Goal: Information Seeking & Learning: Learn about a topic

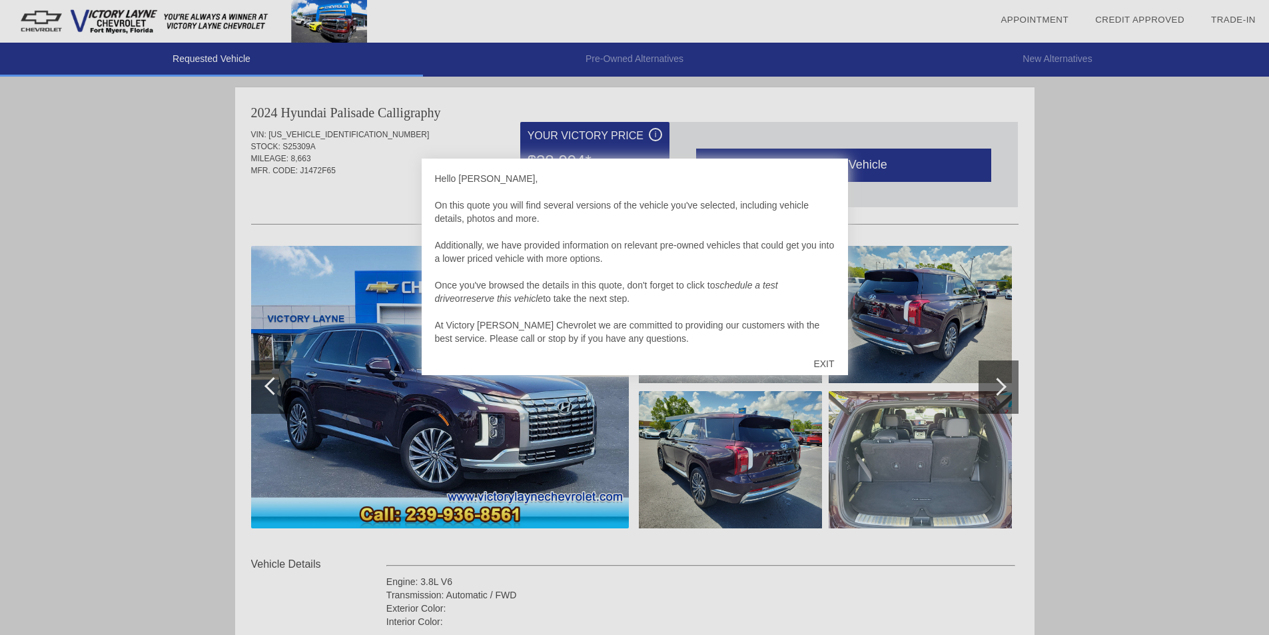
click at [830, 360] on div "EXIT" at bounding box center [823, 364] width 47 height 40
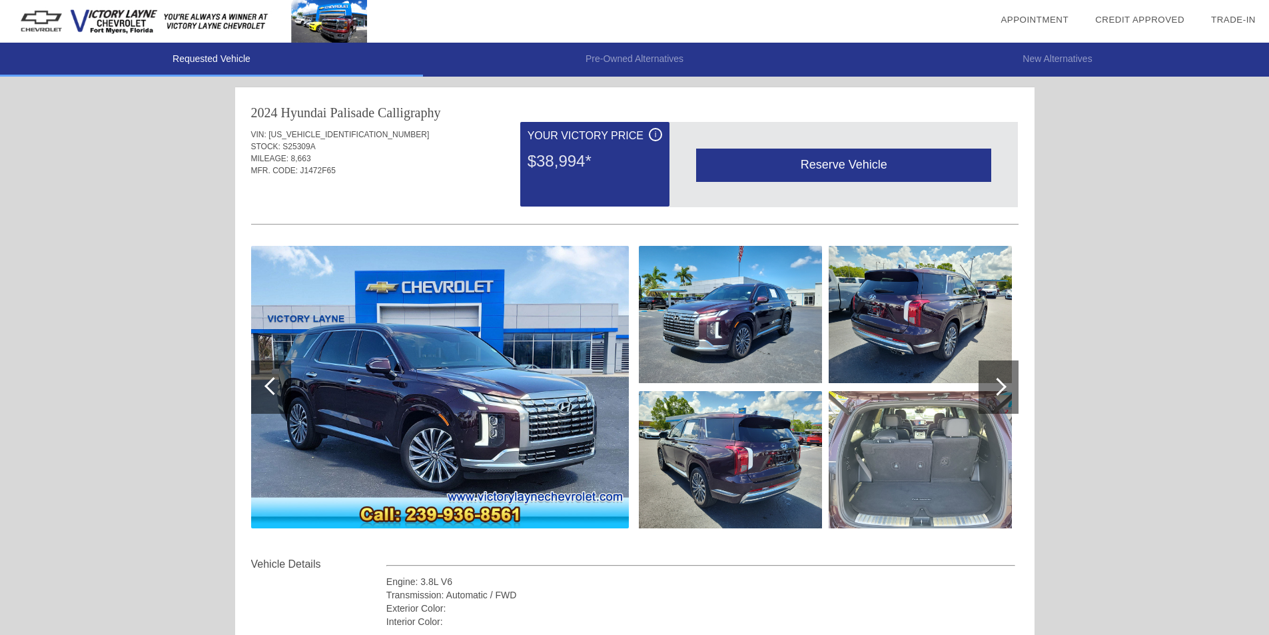
click at [770, 315] on img at bounding box center [730, 314] width 183 height 137
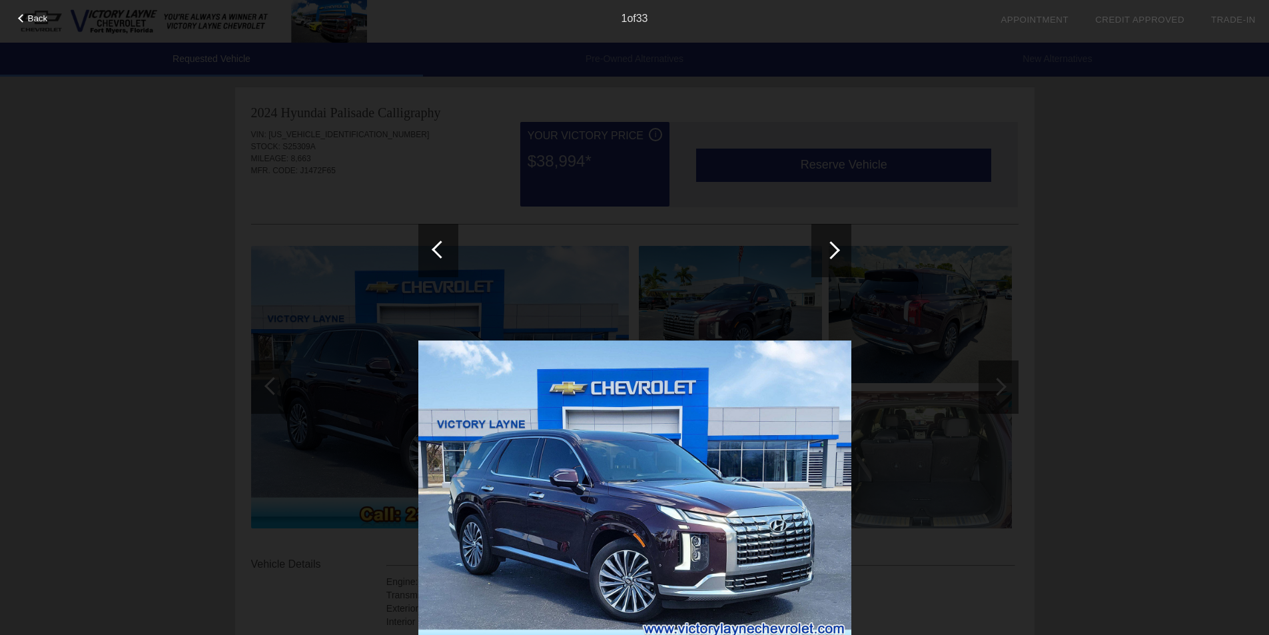
click at [836, 241] on div at bounding box center [831, 250] width 18 height 18
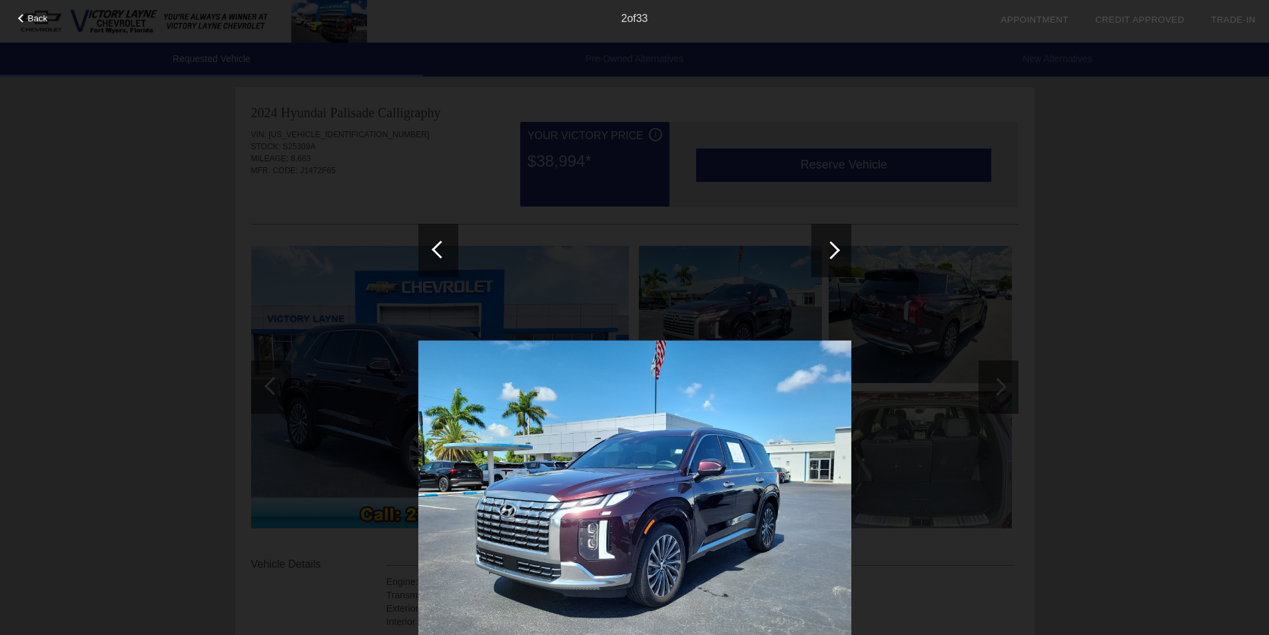
drag, startPoint x: 836, startPoint y: 223, endPoint x: 835, endPoint y: 216, distance: 6.7
click at [836, 220] on div at bounding box center [634, 471] width 433 height 767
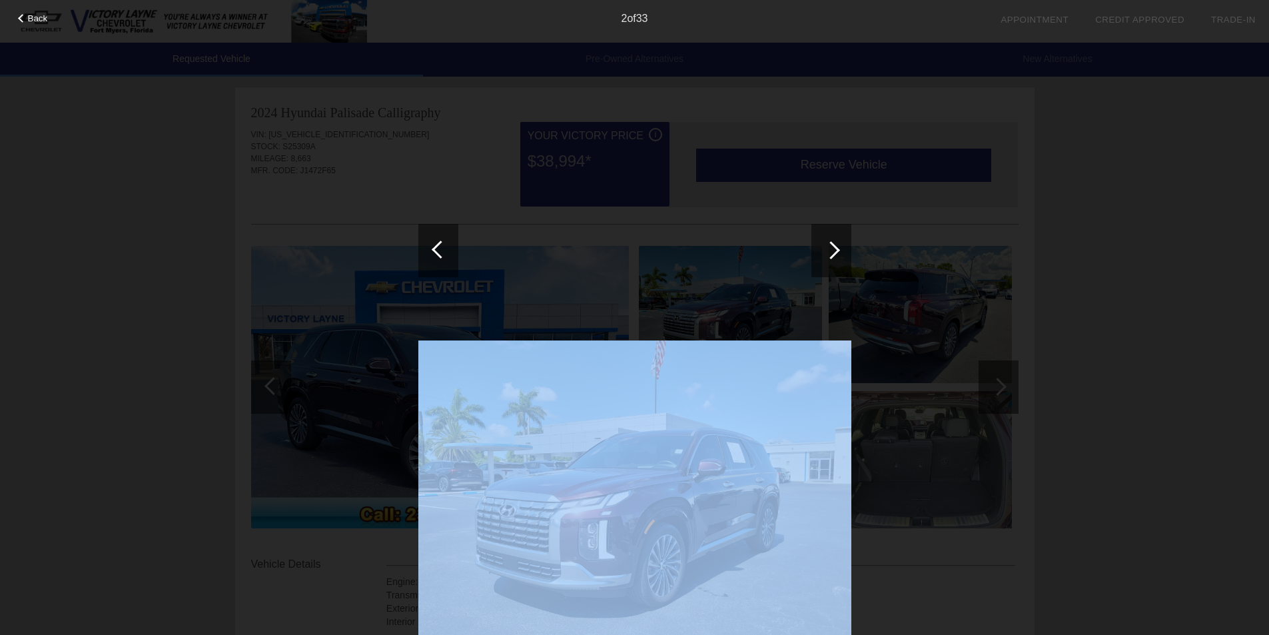
click at [834, 242] on div at bounding box center [831, 250] width 40 height 53
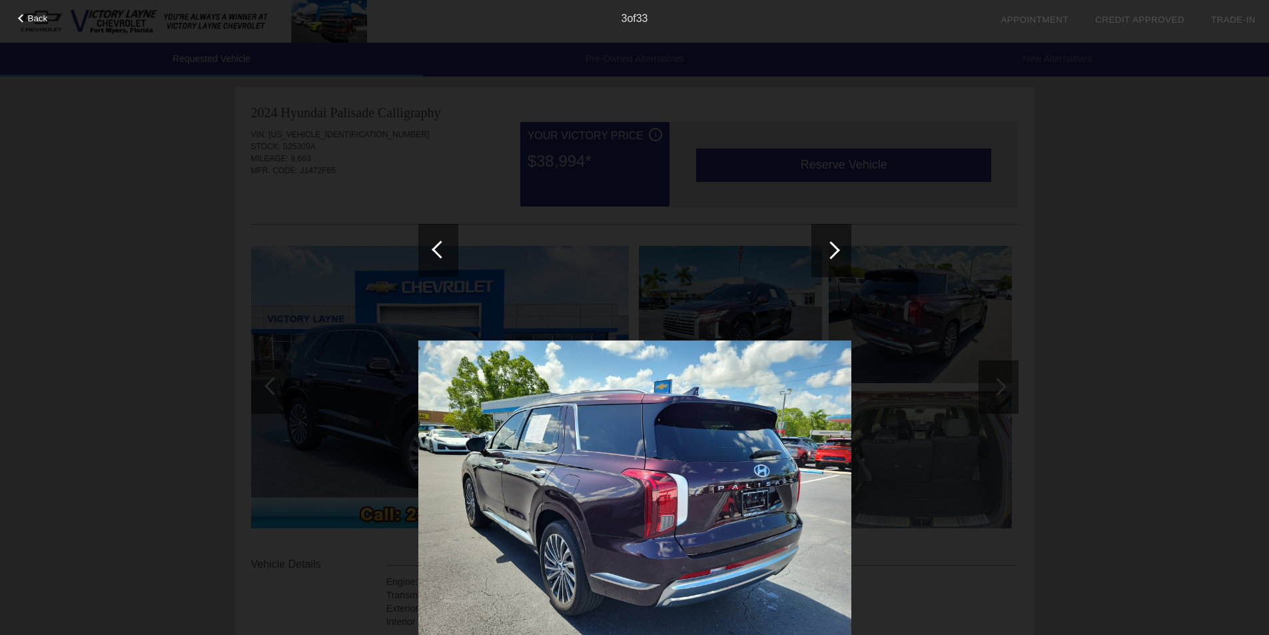
click at [841, 236] on div at bounding box center [831, 250] width 40 height 53
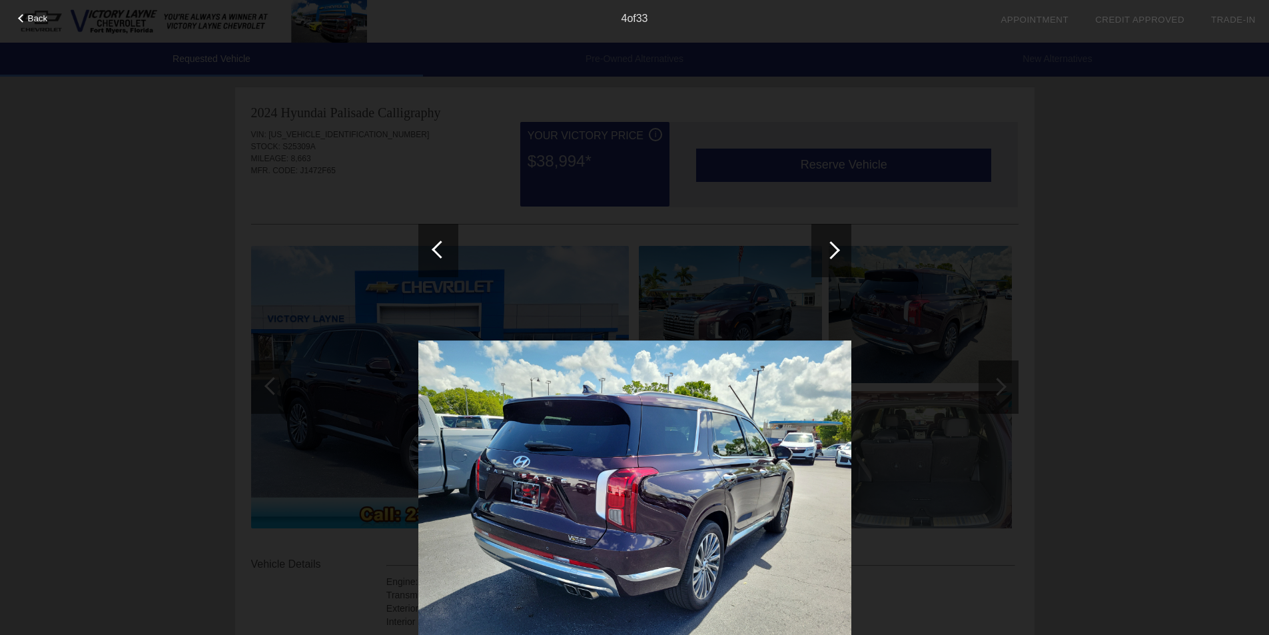
click at [841, 236] on div at bounding box center [831, 250] width 40 height 53
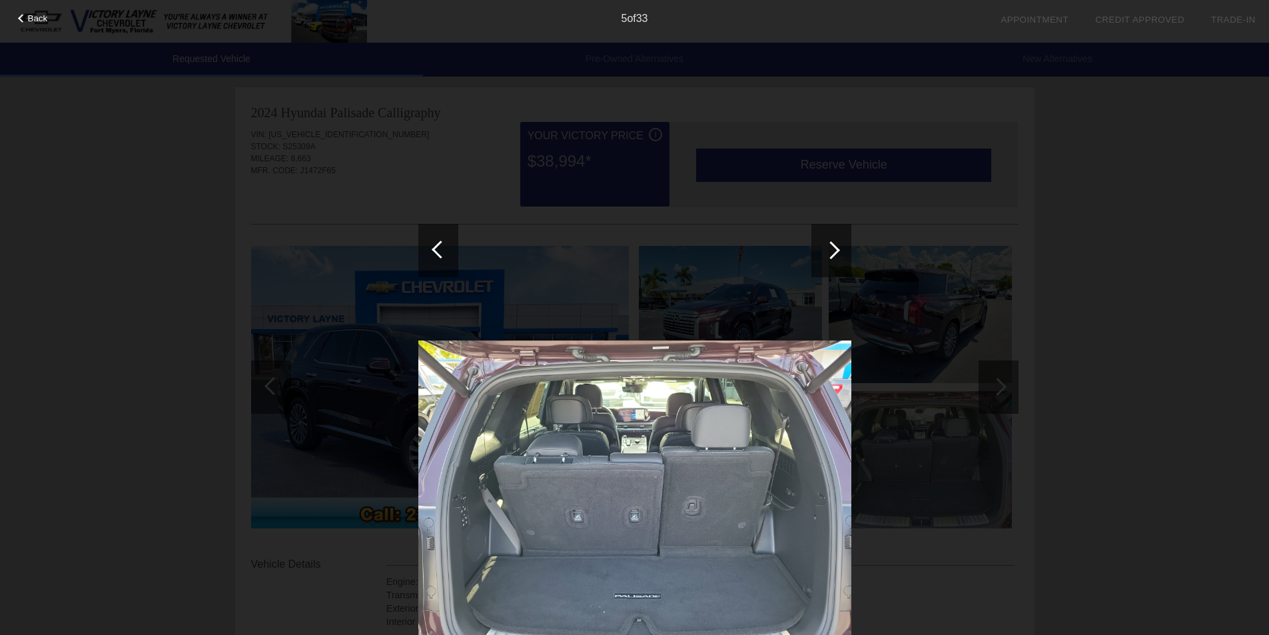
click at [841, 236] on div at bounding box center [831, 250] width 40 height 53
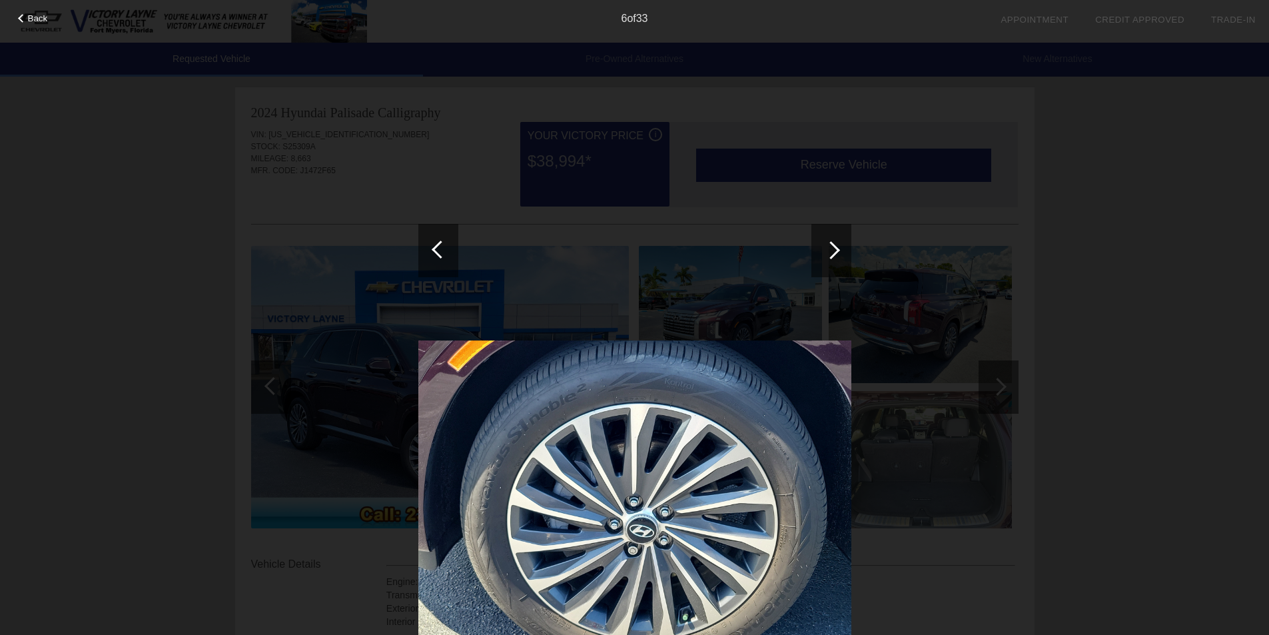
click at [841, 236] on div at bounding box center [831, 250] width 40 height 53
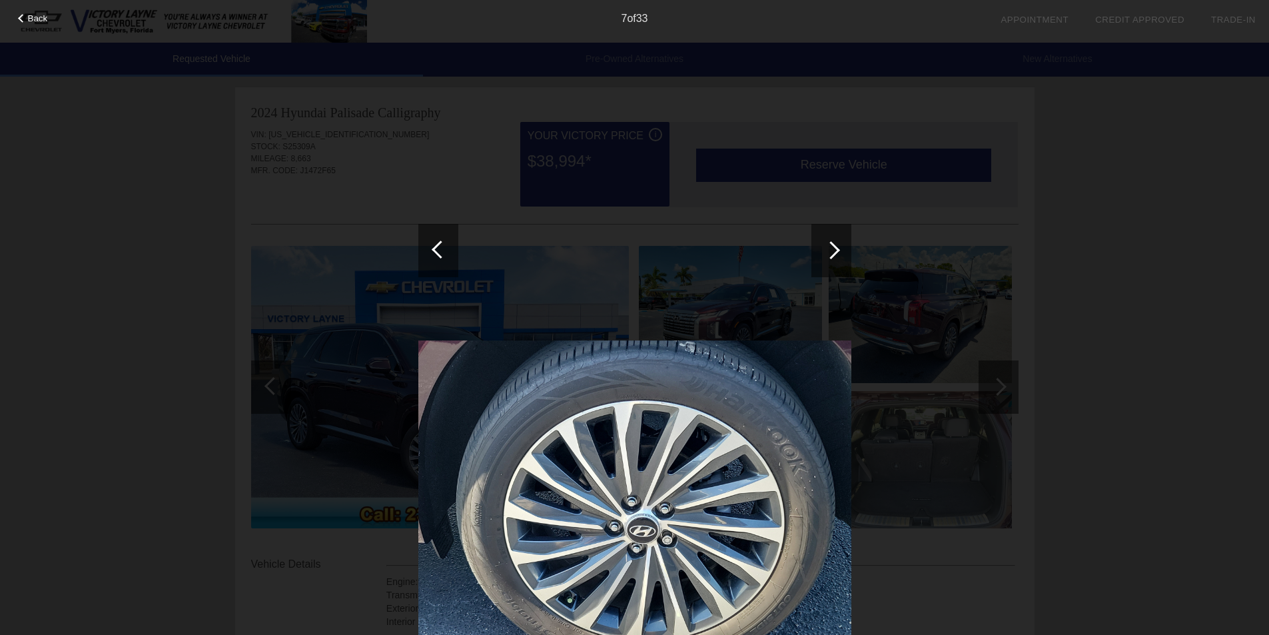
click at [841, 236] on div at bounding box center [831, 250] width 40 height 53
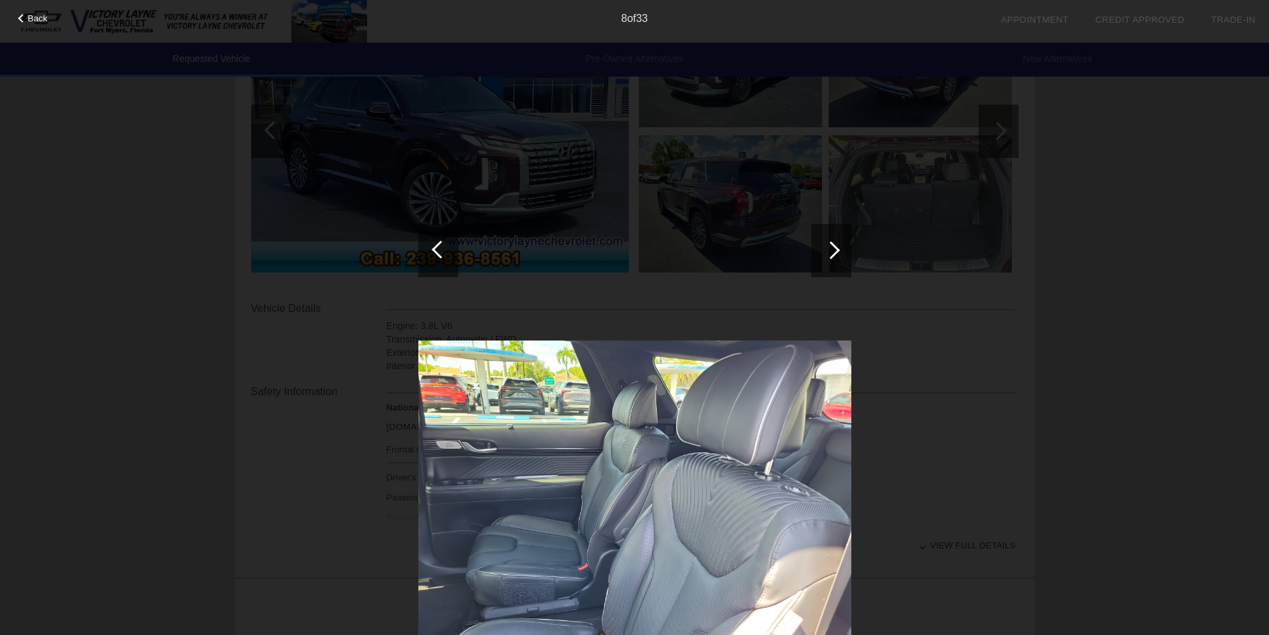
scroll to position [333, 0]
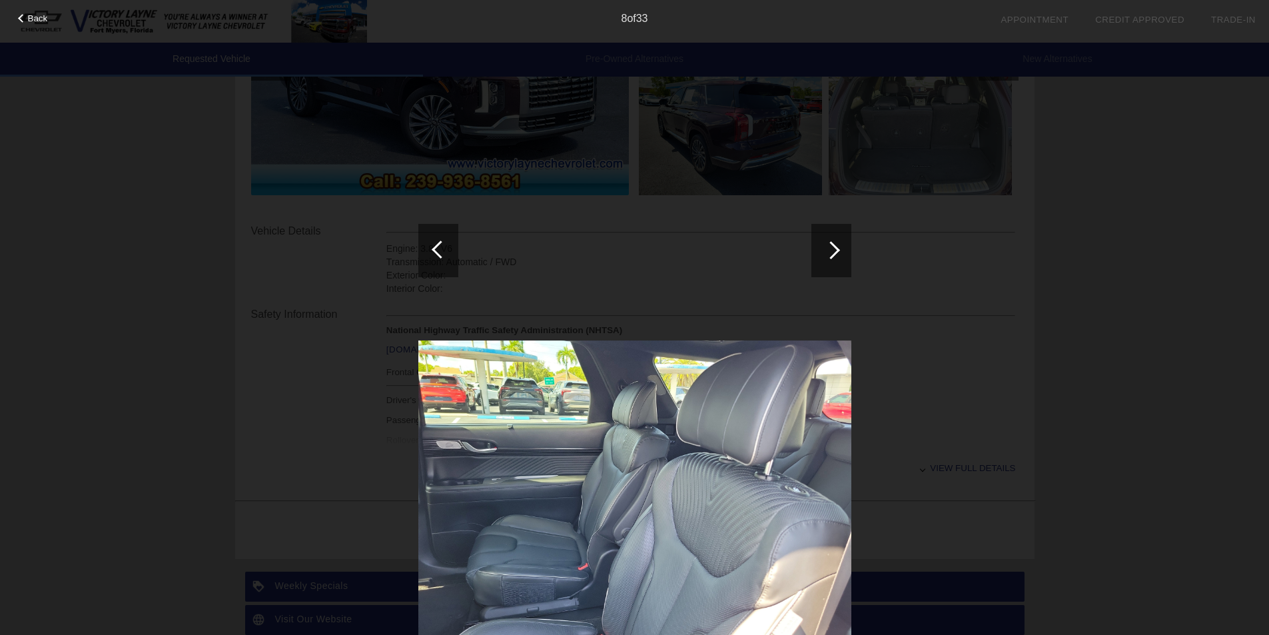
click at [836, 248] on div at bounding box center [831, 250] width 18 height 18
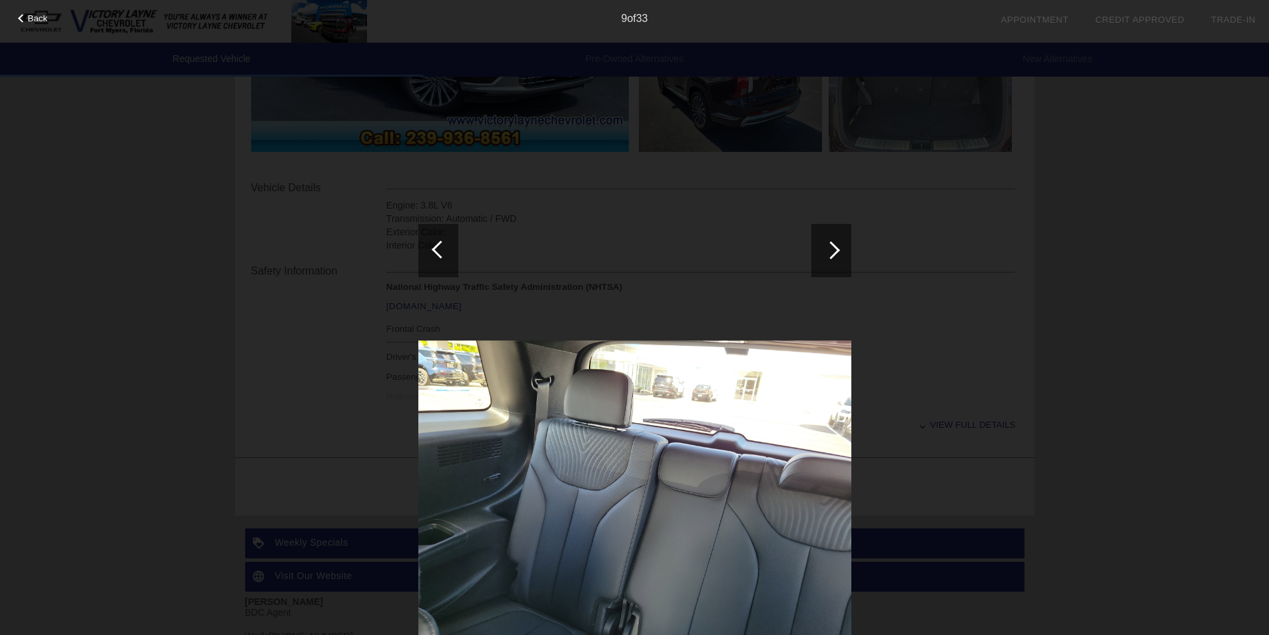
scroll to position [400, 0]
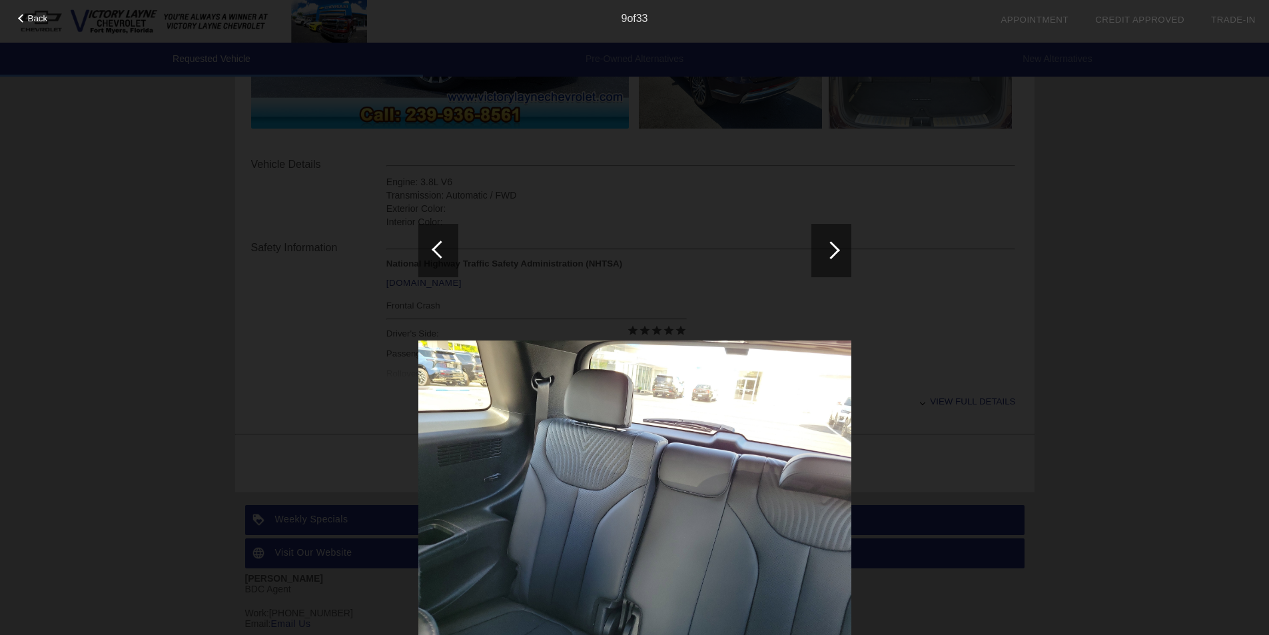
click at [845, 250] on div at bounding box center [831, 250] width 40 height 53
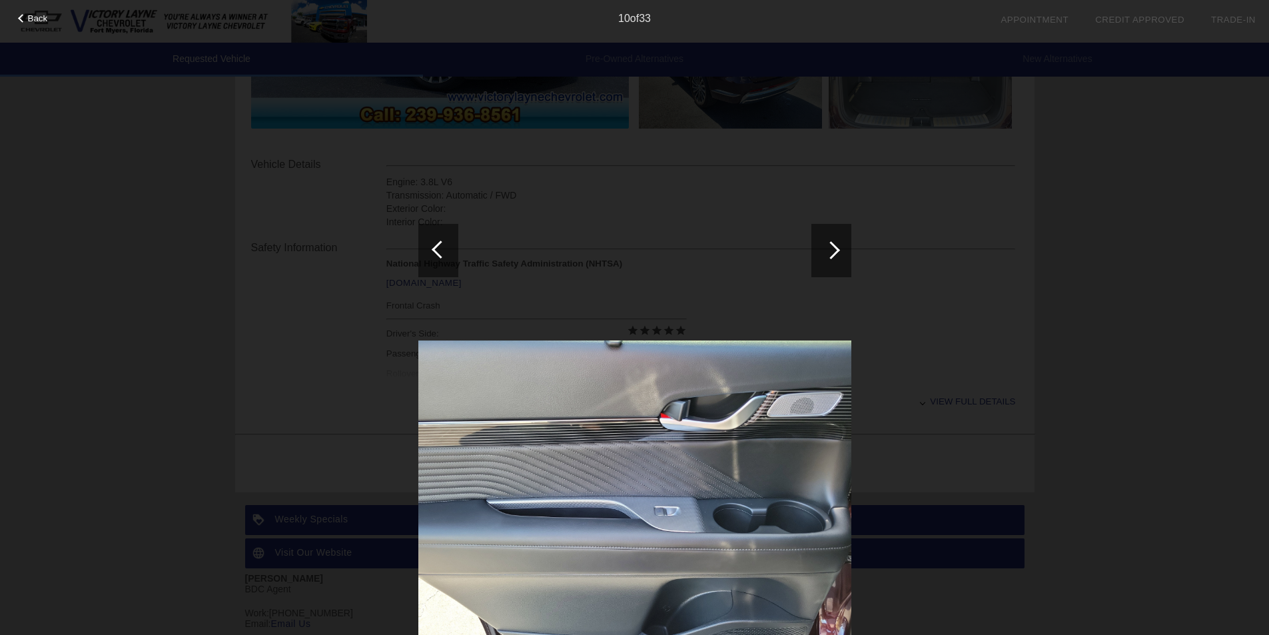
click at [845, 250] on div at bounding box center [831, 250] width 40 height 53
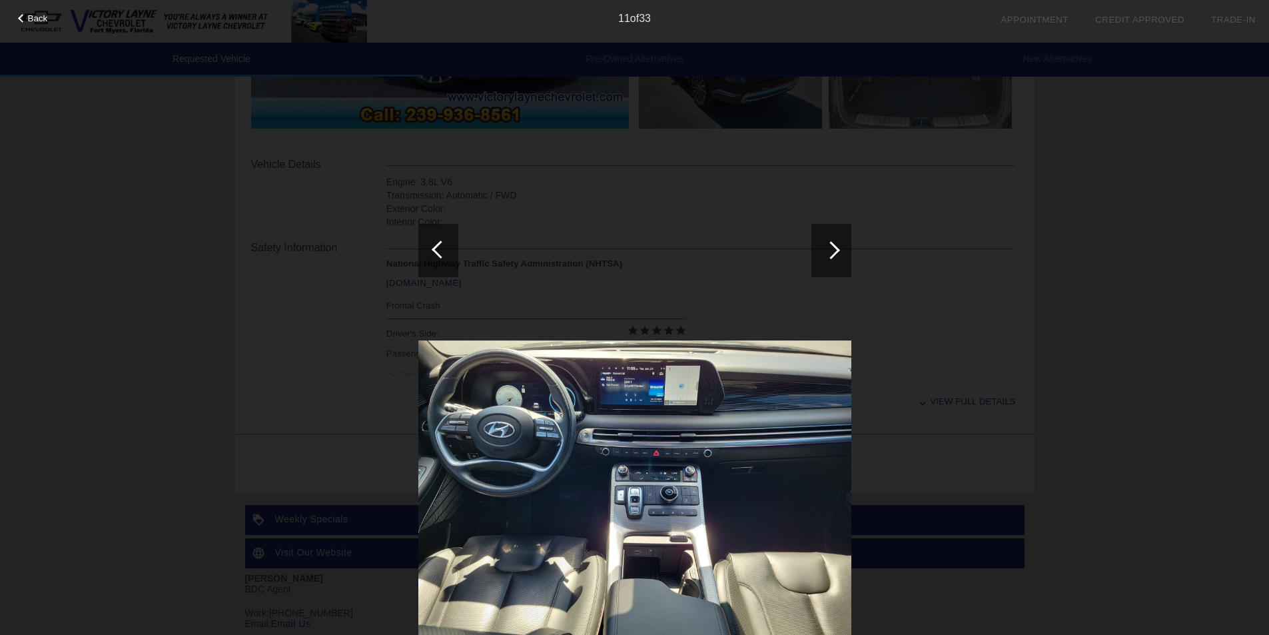
click at [845, 250] on div at bounding box center [831, 250] width 40 height 53
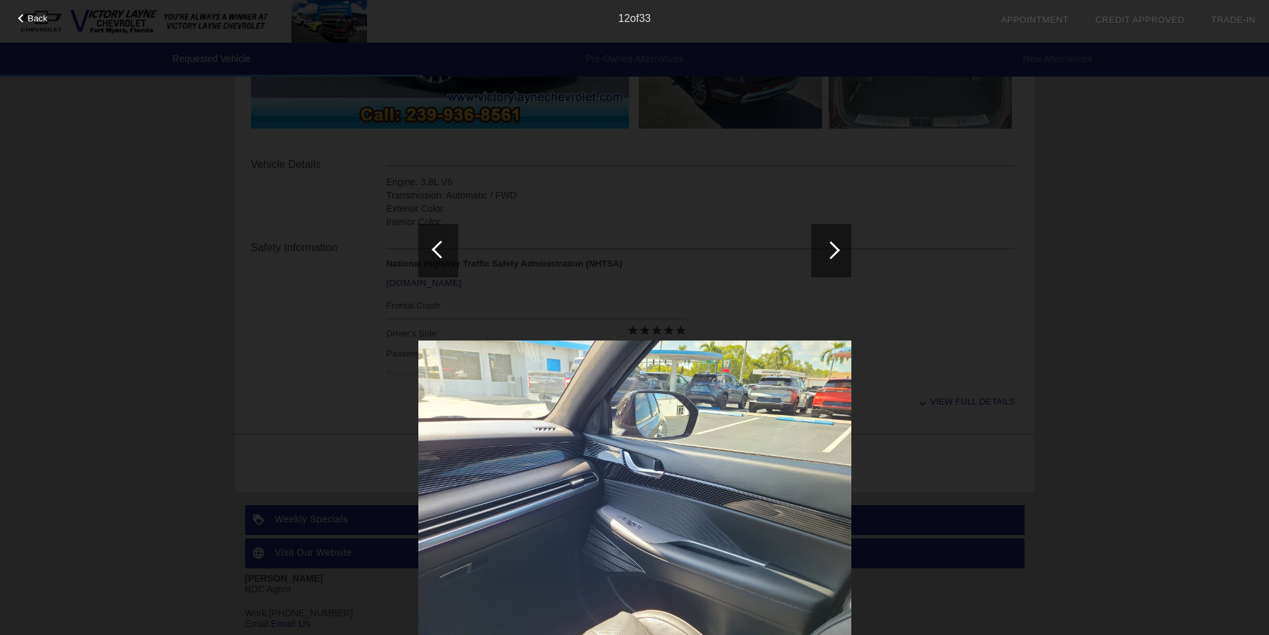
click at [845, 250] on div at bounding box center [831, 250] width 40 height 53
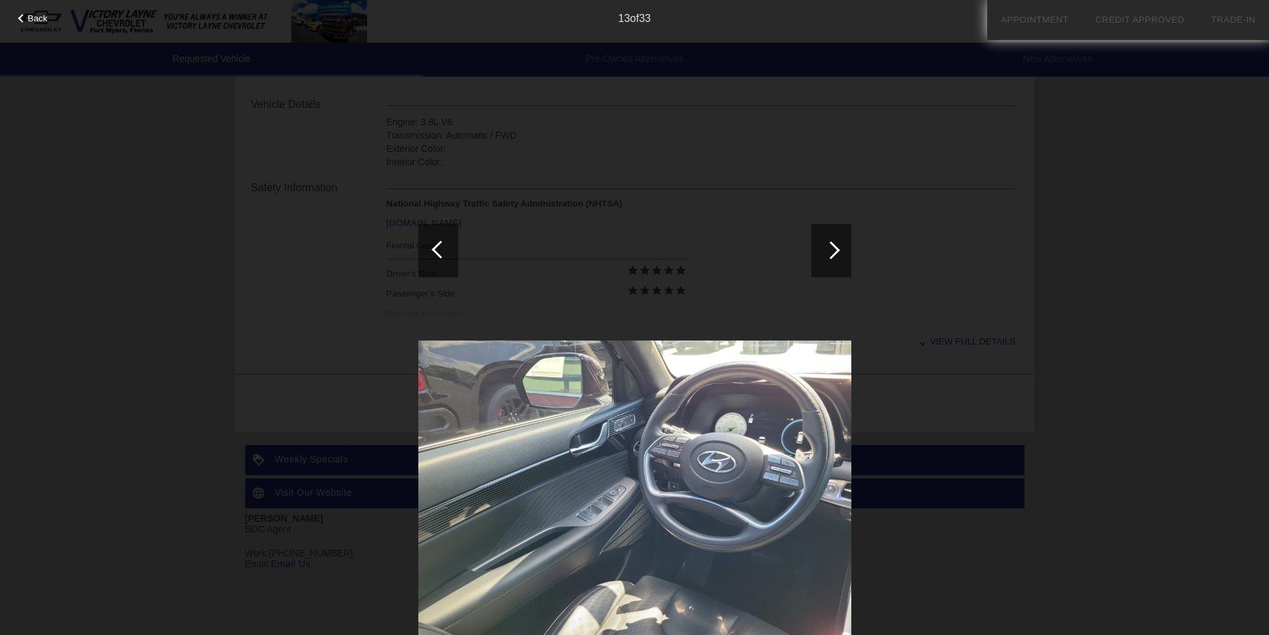
scroll to position [493, 0]
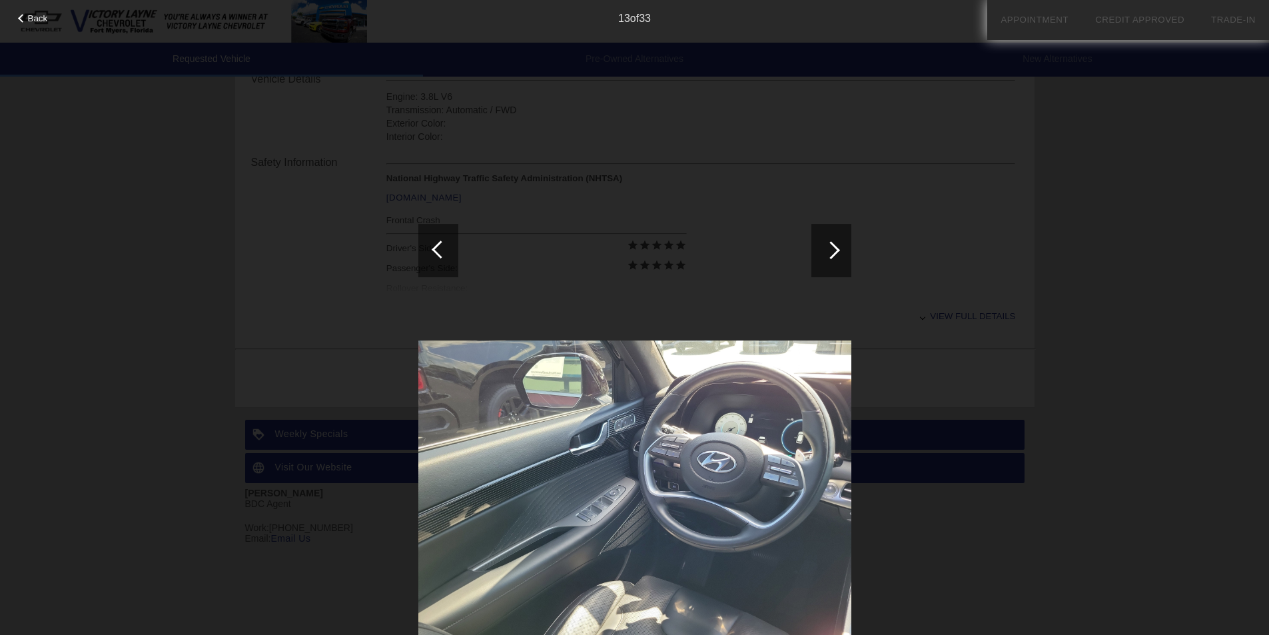
click at [843, 246] on div at bounding box center [831, 250] width 40 height 53
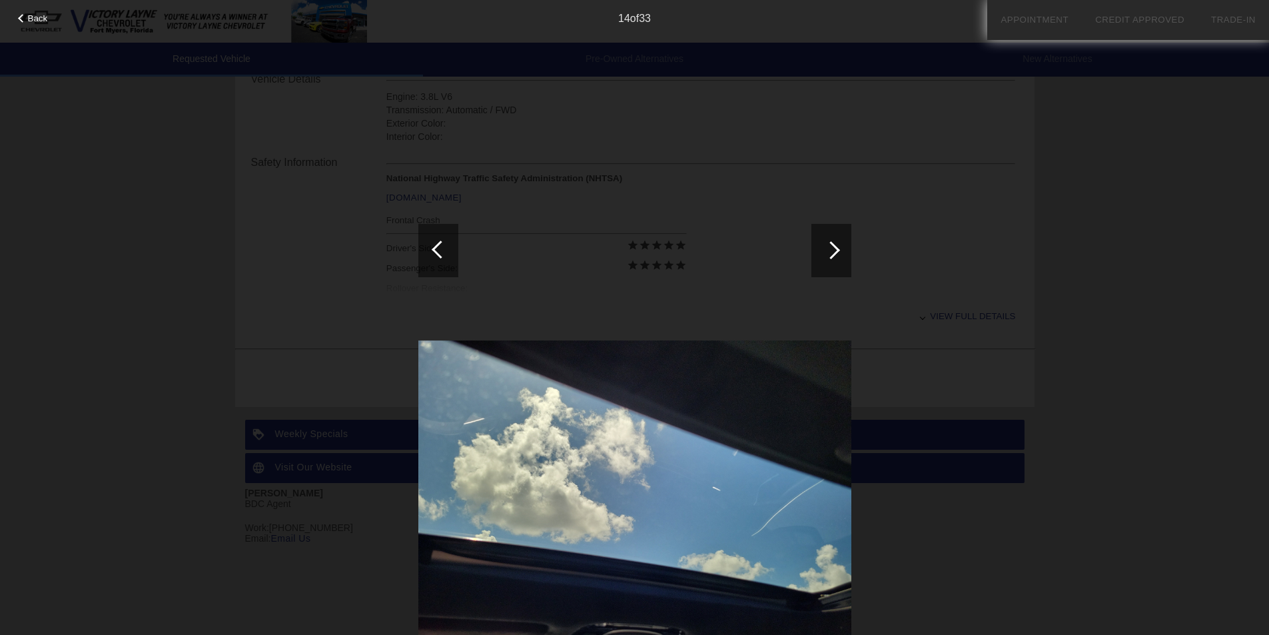
click at [841, 244] on div at bounding box center [831, 250] width 40 height 53
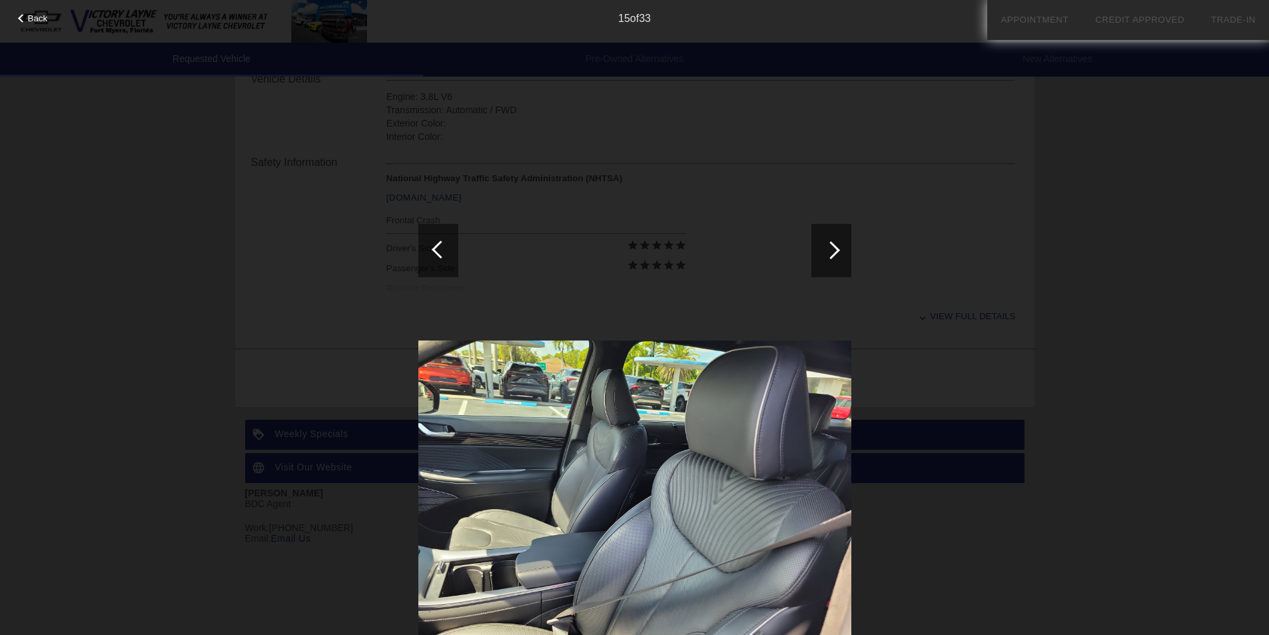
click at [841, 244] on div at bounding box center [831, 250] width 40 height 53
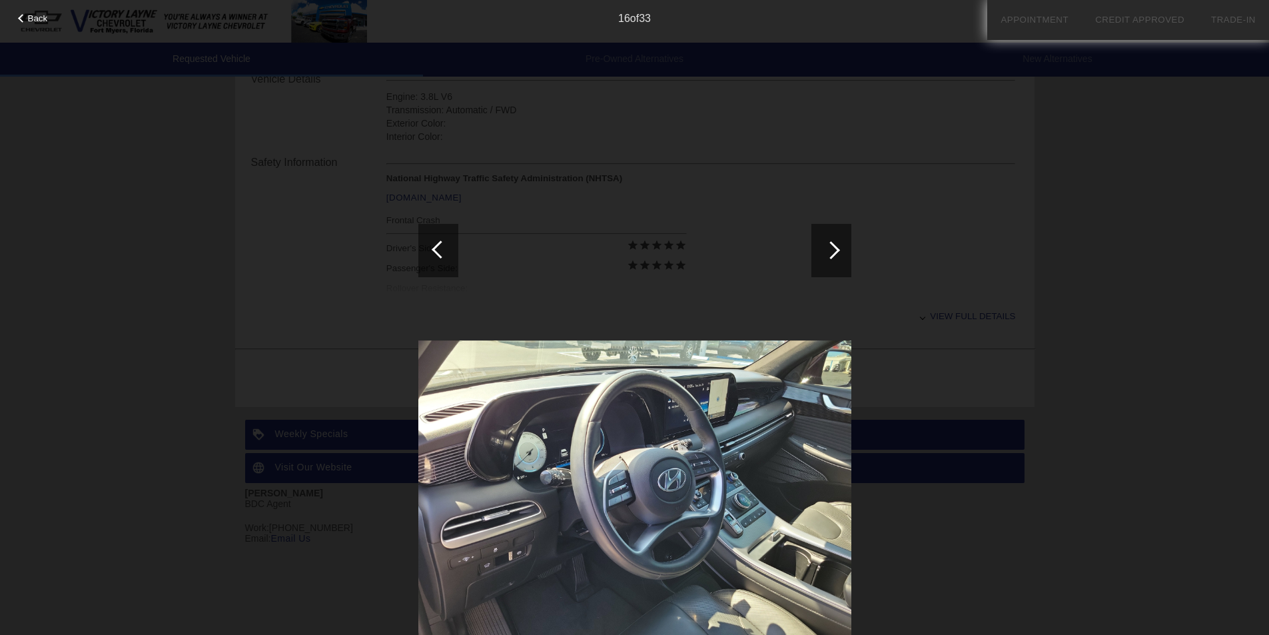
click at [841, 244] on div at bounding box center [831, 250] width 40 height 53
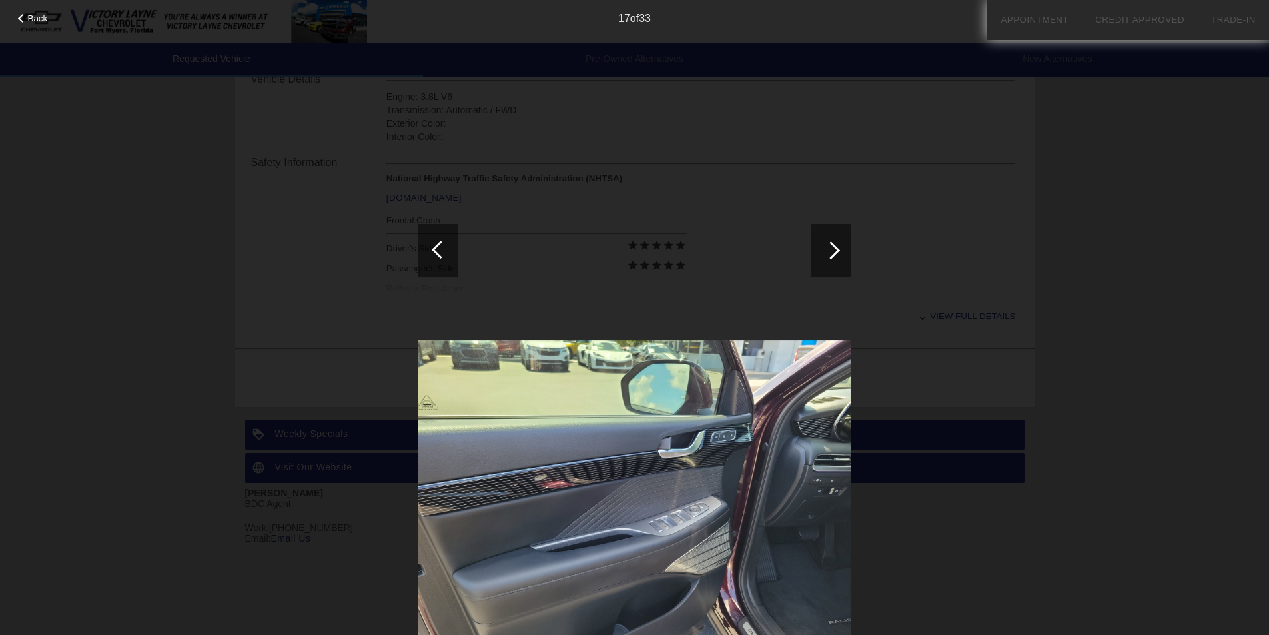
click at [841, 244] on div at bounding box center [831, 250] width 40 height 53
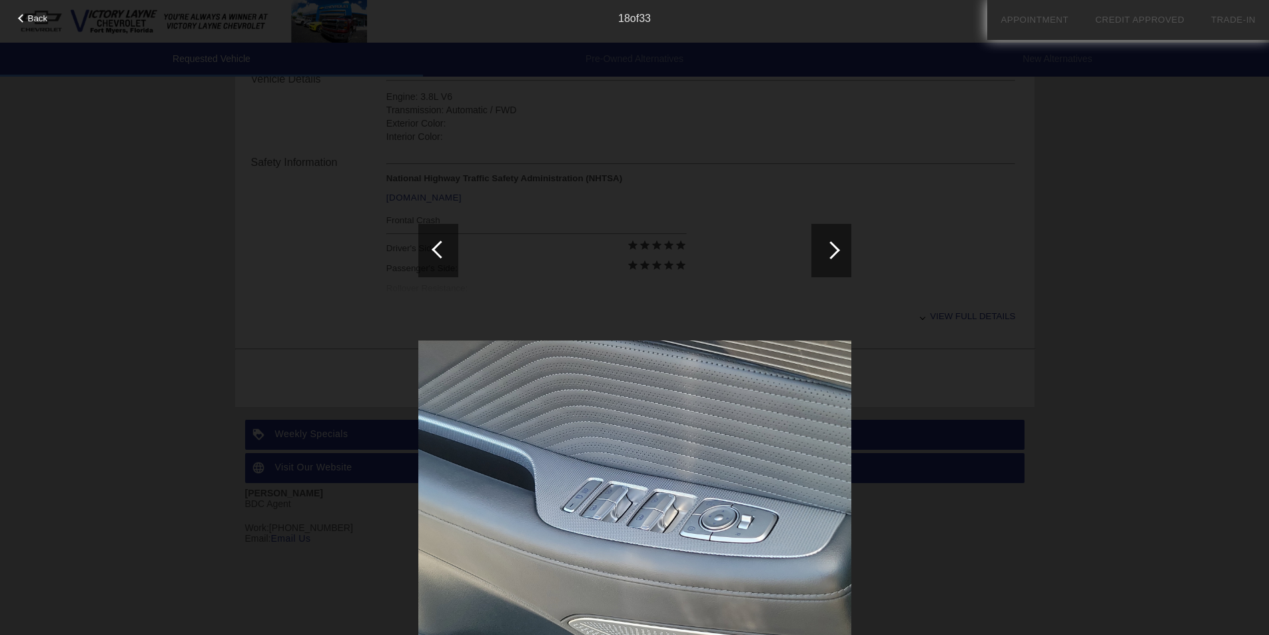
click at [841, 244] on div at bounding box center [831, 250] width 40 height 53
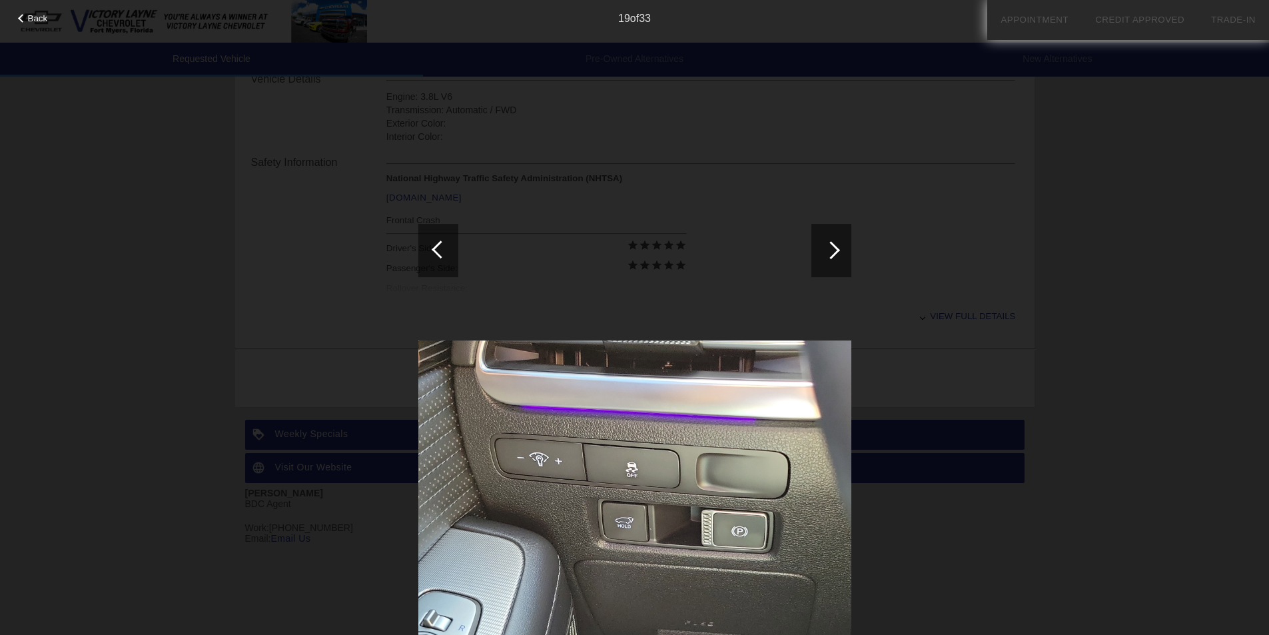
click at [841, 244] on div at bounding box center [831, 250] width 40 height 53
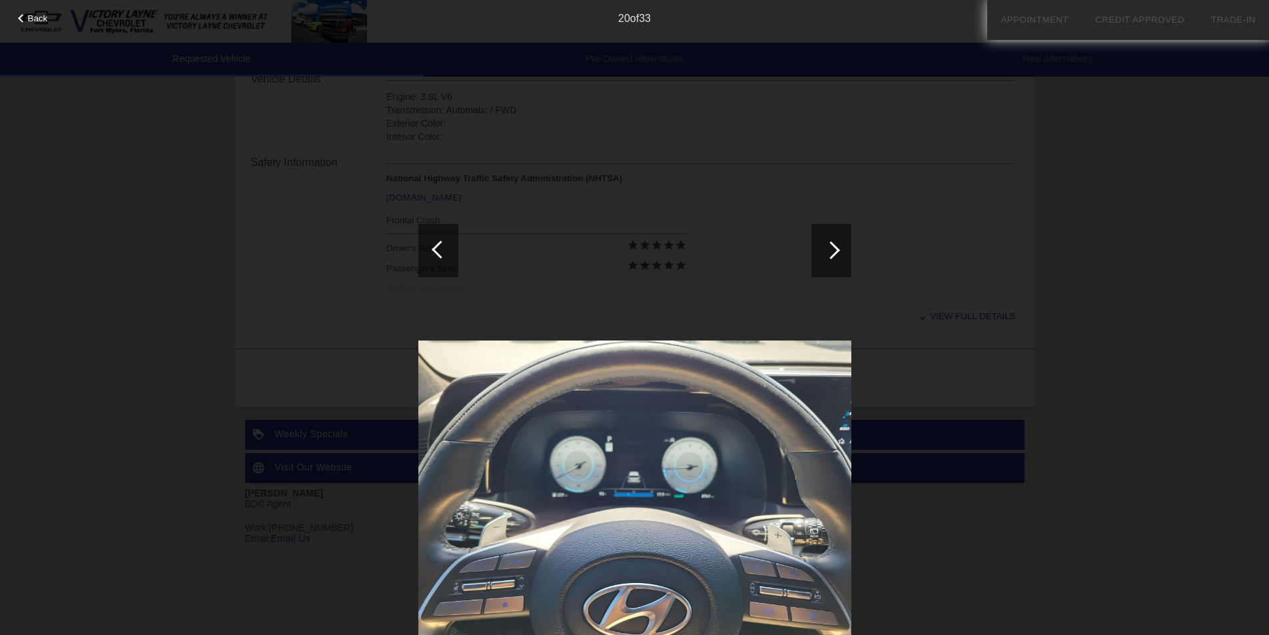
click at [841, 244] on div at bounding box center [831, 250] width 40 height 53
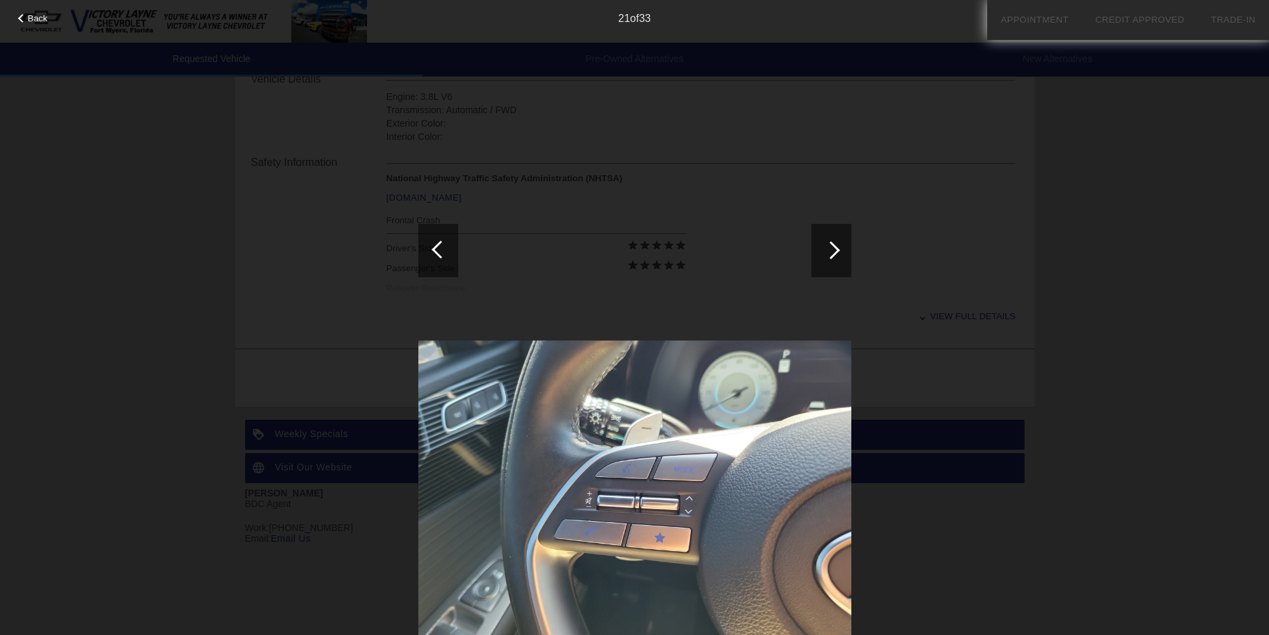
click at [841, 244] on div at bounding box center [831, 250] width 40 height 53
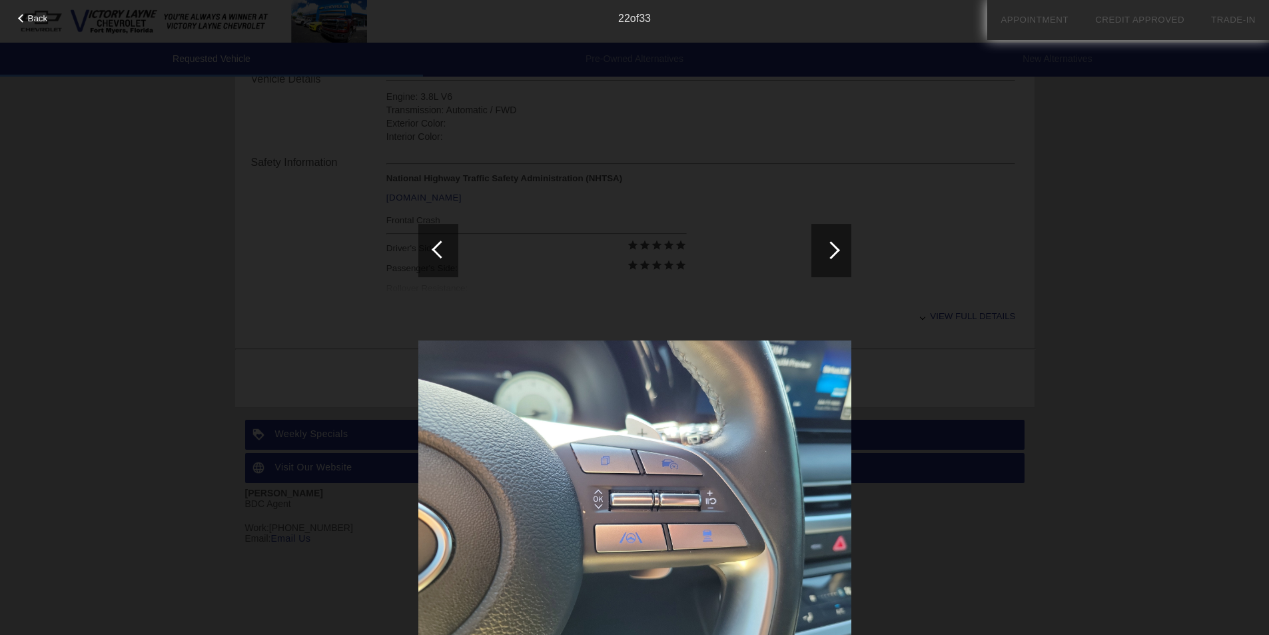
click at [841, 244] on div at bounding box center [831, 250] width 40 height 53
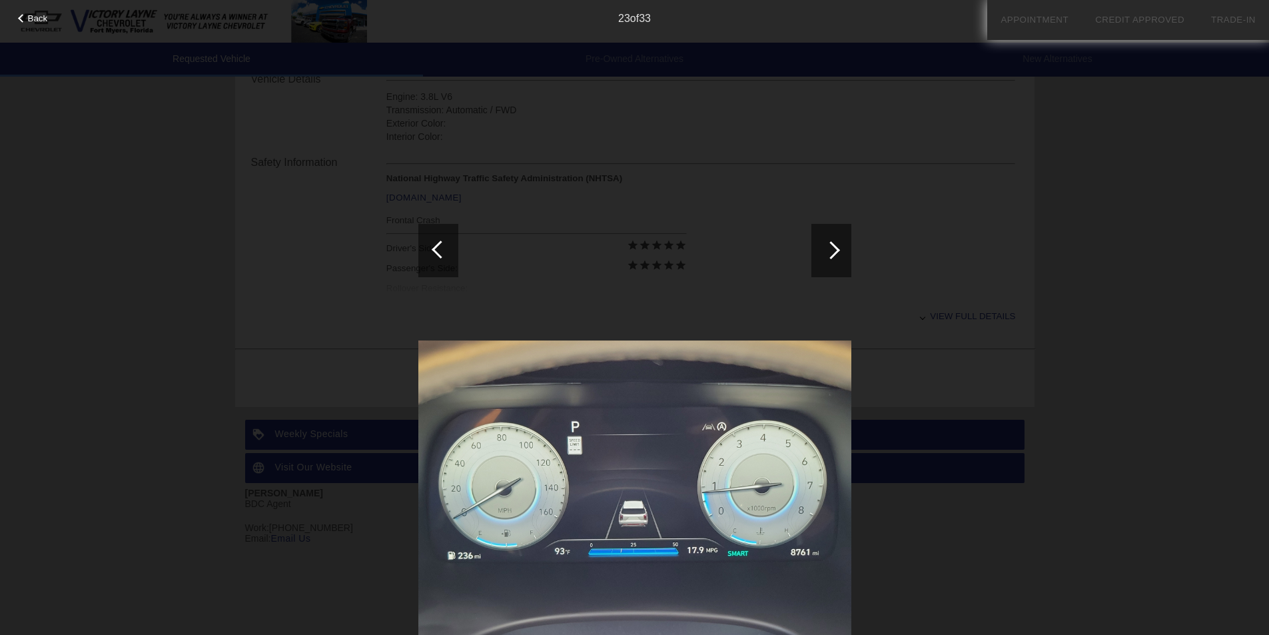
click at [841, 244] on div at bounding box center [831, 250] width 40 height 53
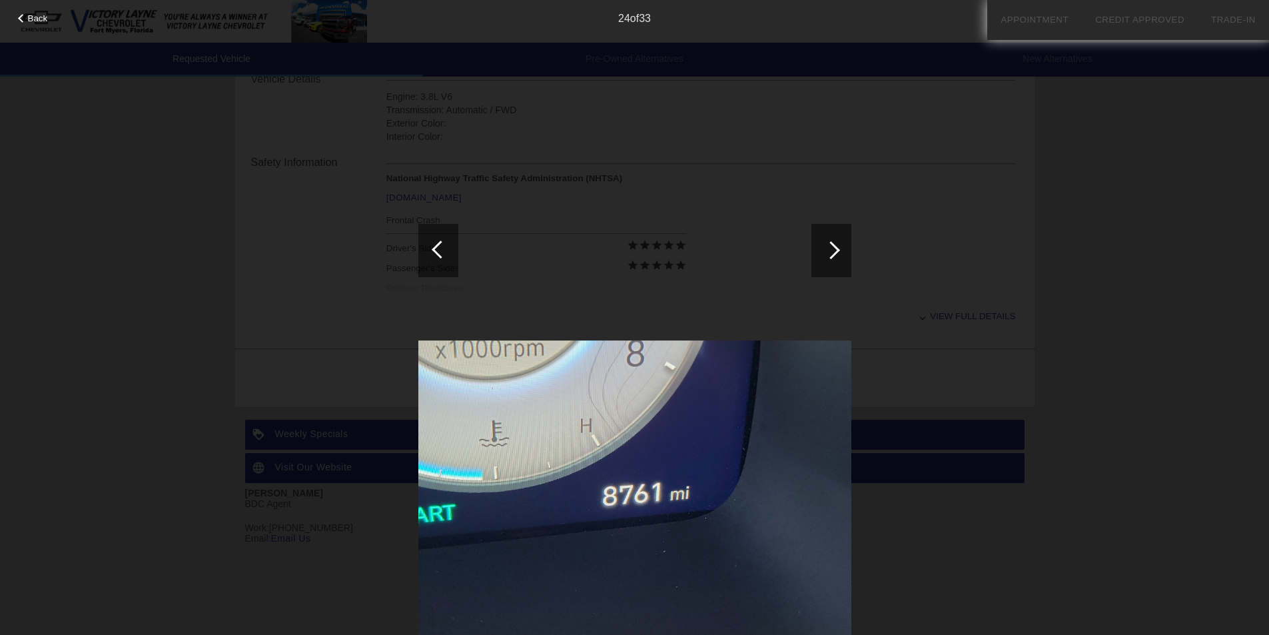
click at [842, 244] on div at bounding box center [831, 250] width 40 height 53
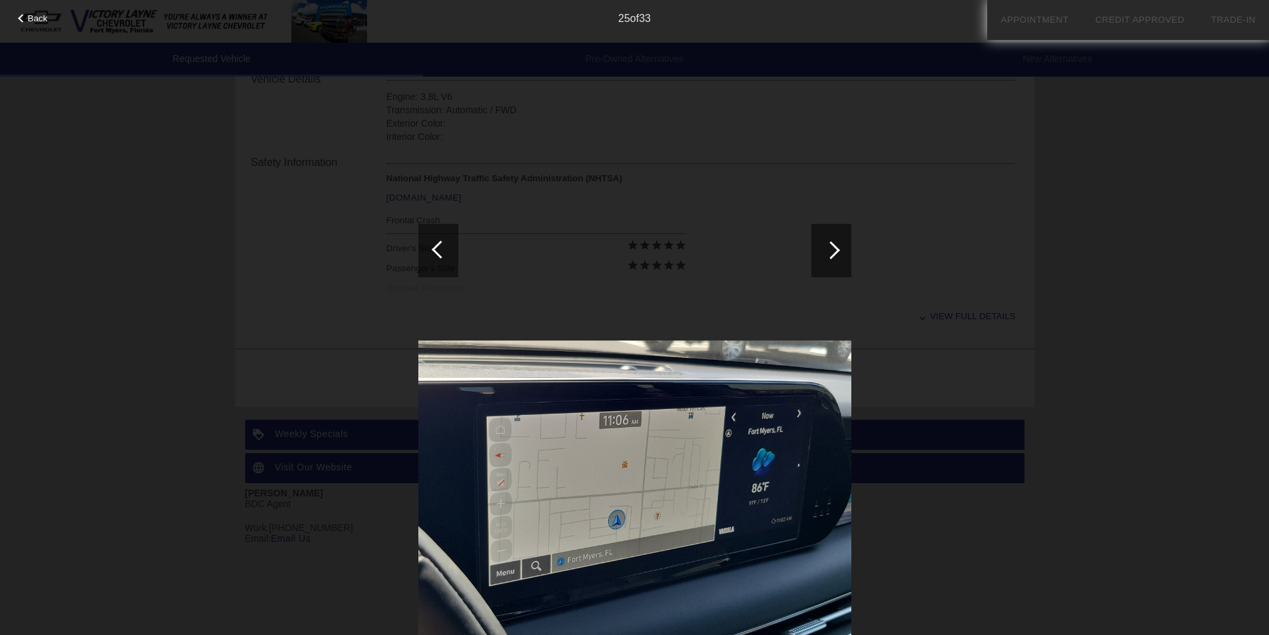
click at [842, 244] on div at bounding box center [831, 250] width 40 height 53
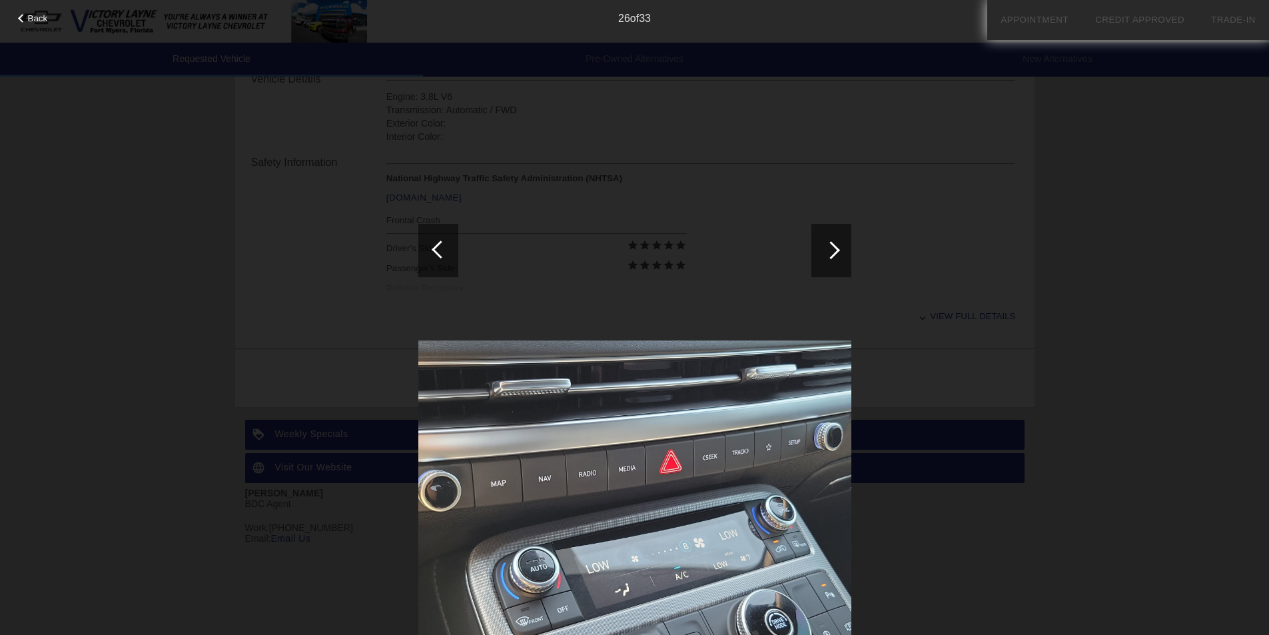
click at [841, 244] on div at bounding box center [831, 250] width 40 height 53
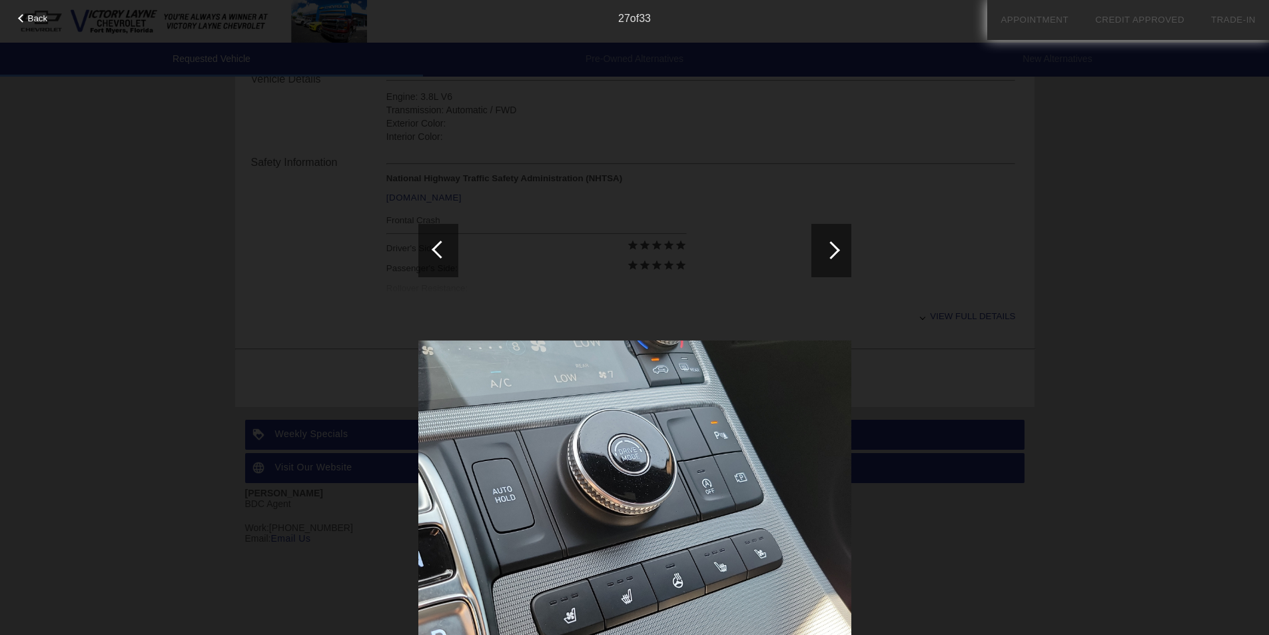
click at [841, 244] on div at bounding box center [831, 250] width 40 height 53
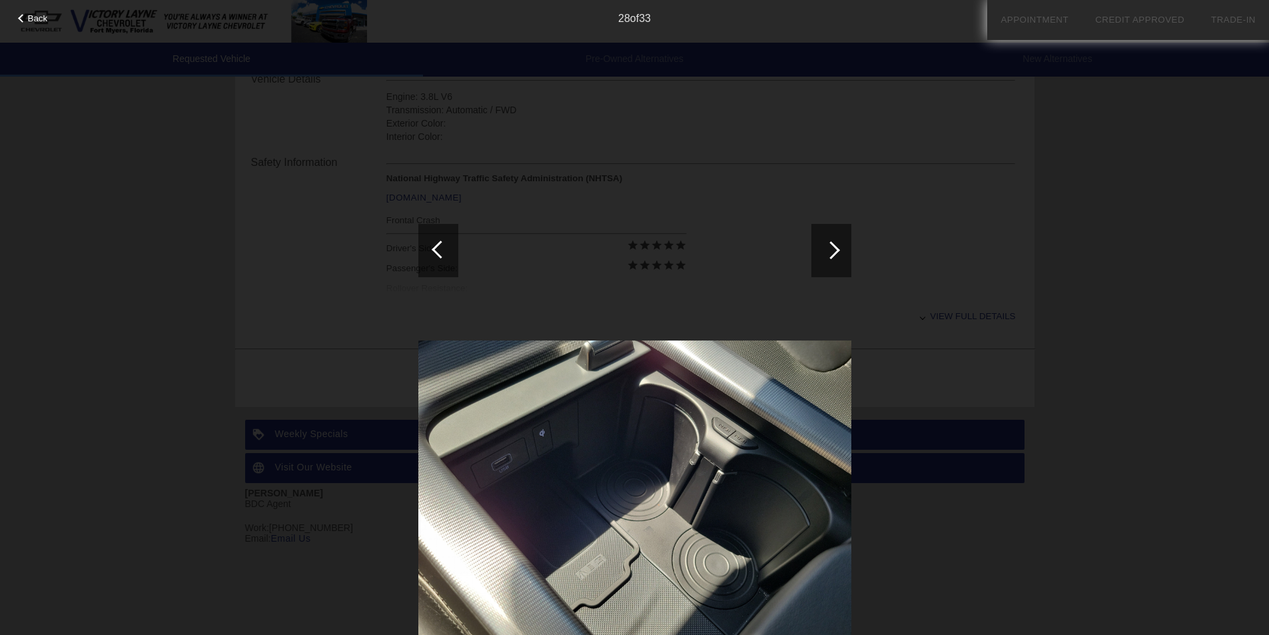
click at [841, 244] on div at bounding box center [831, 250] width 40 height 53
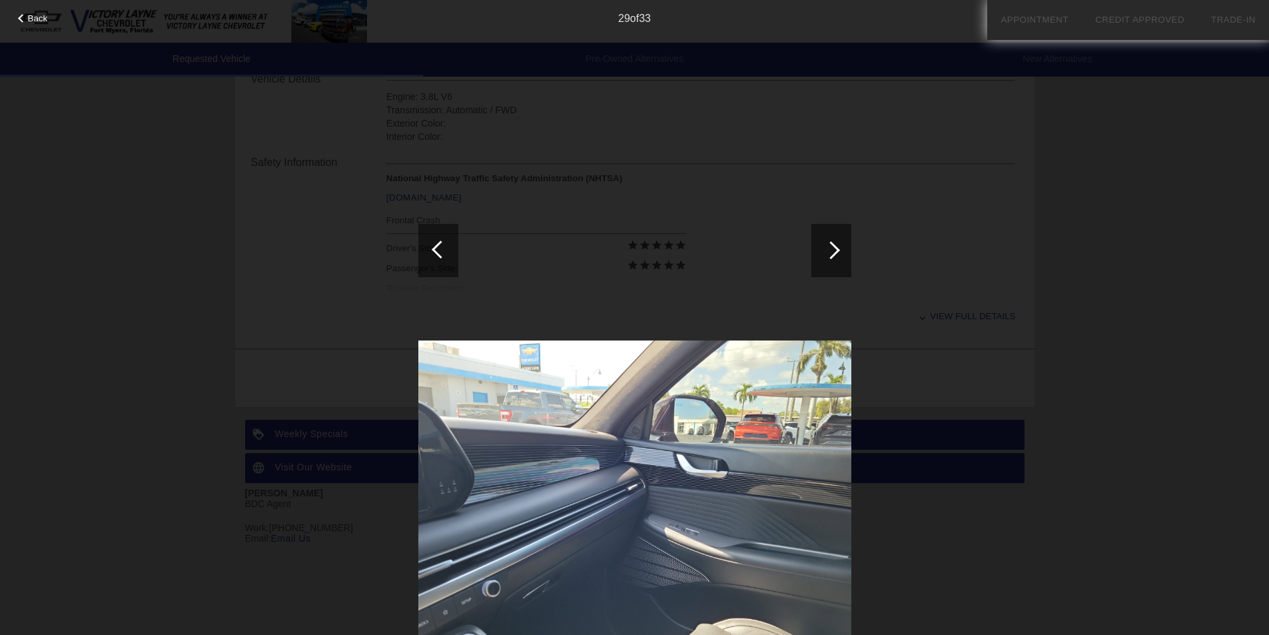
click at [841, 244] on div at bounding box center [831, 250] width 40 height 53
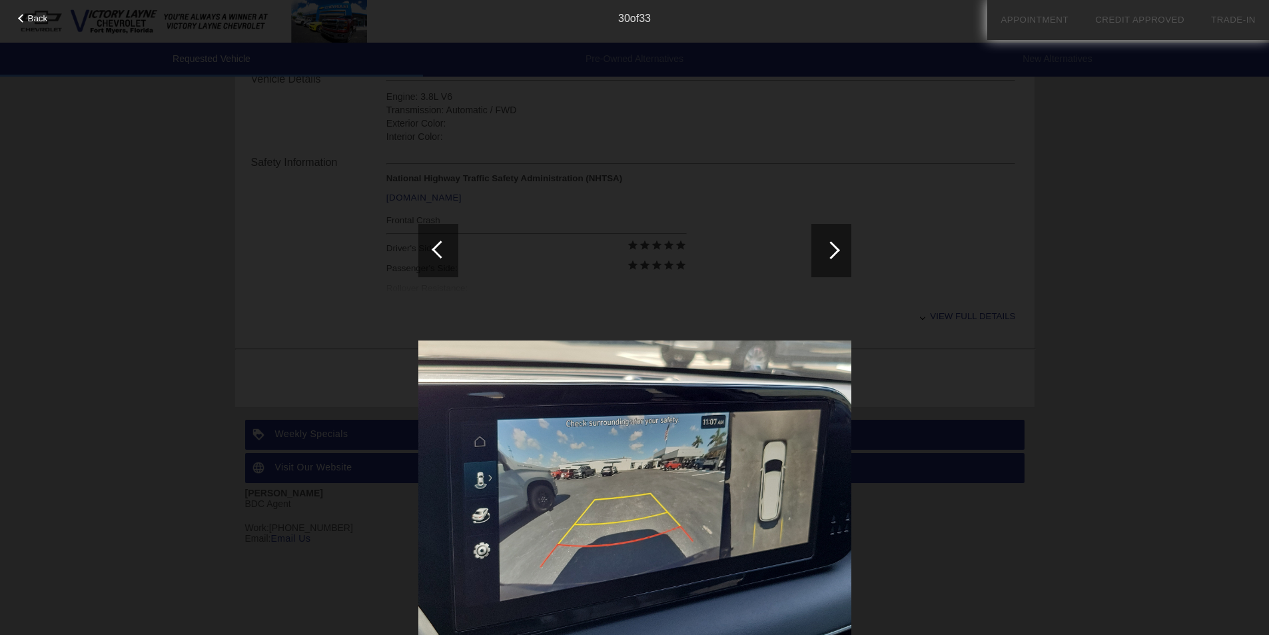
click at [841, 244] on div at bounding box center [831, 250] width 40 height 53
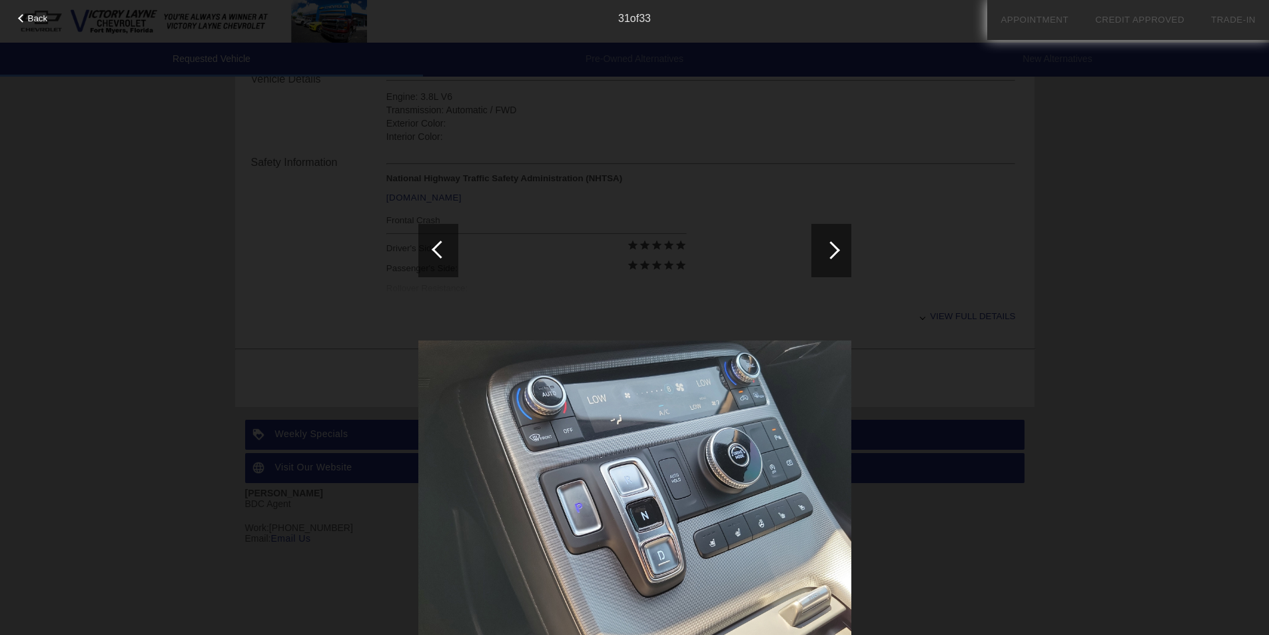
click at [841, 244] on div at bounding box center [831, 250] width 40 height 53
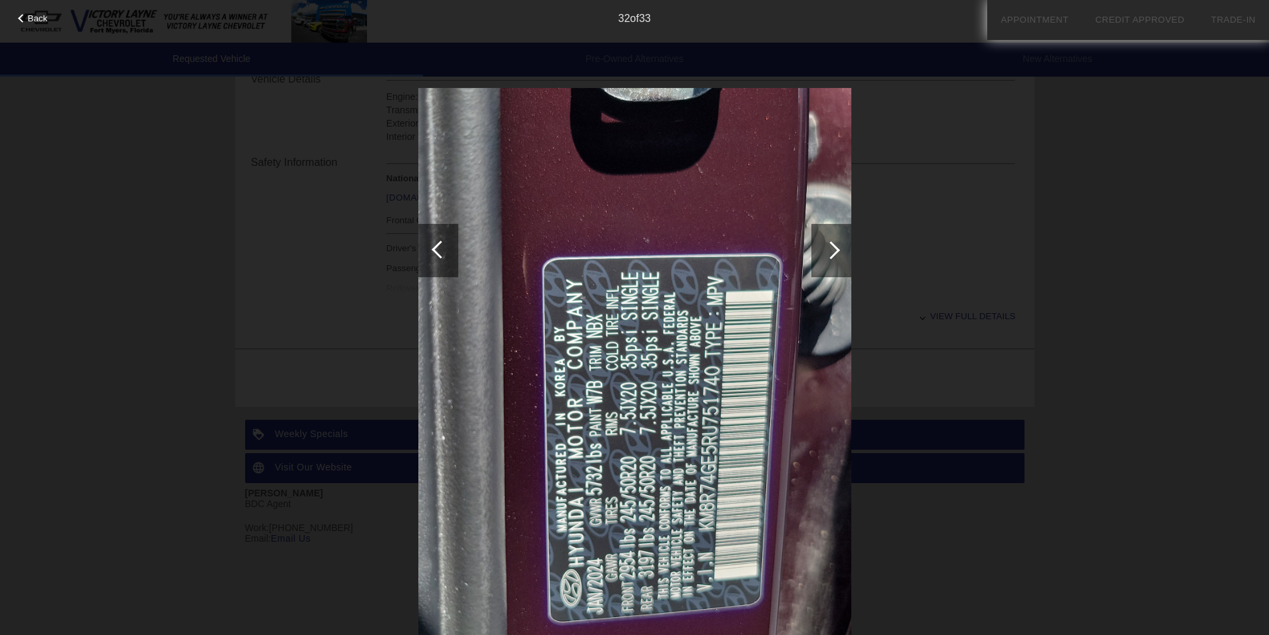
click at [841, 244] on div at bounding box center [831, 250] width 40 height 53
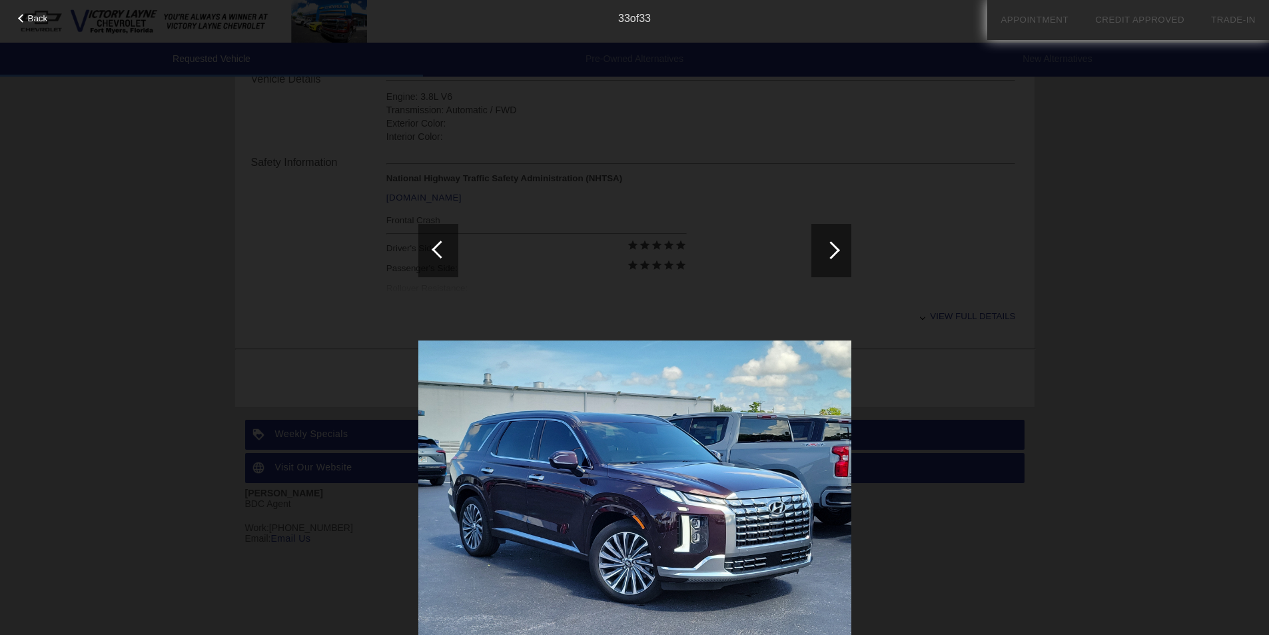
click at [841, 244] on div at bounding box center [831, 250] width 40 height 53
click at [454, 238] on div at bounding box center [438, 250] width 40 height 53
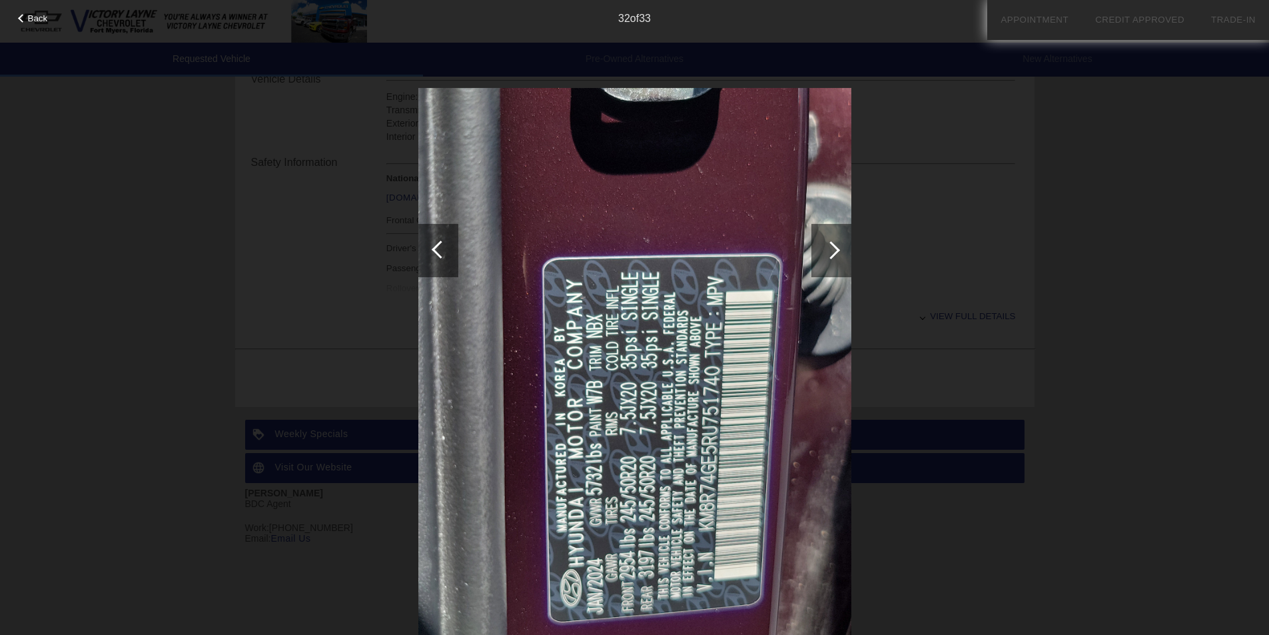
click at [845, 255] on div at bounding box center [831, 250] width 40 height 53
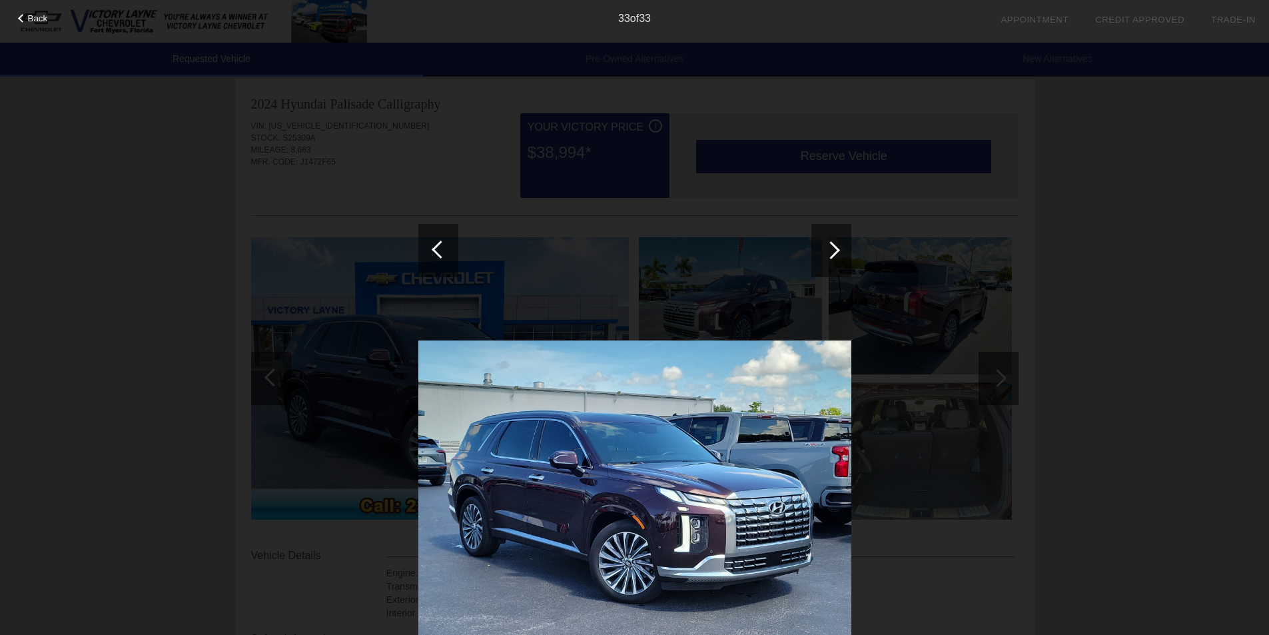
scroll to position [0, 0]
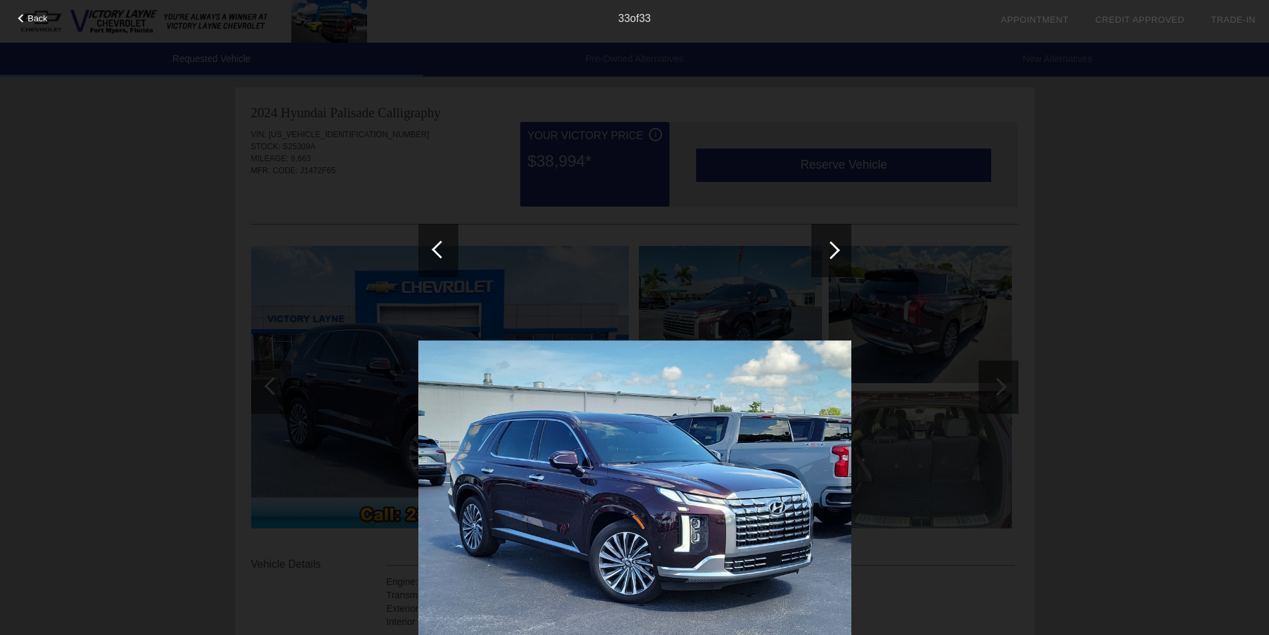
click at [33, 17] on span "Back" at bounding box center [38, 18] width 20 height 10
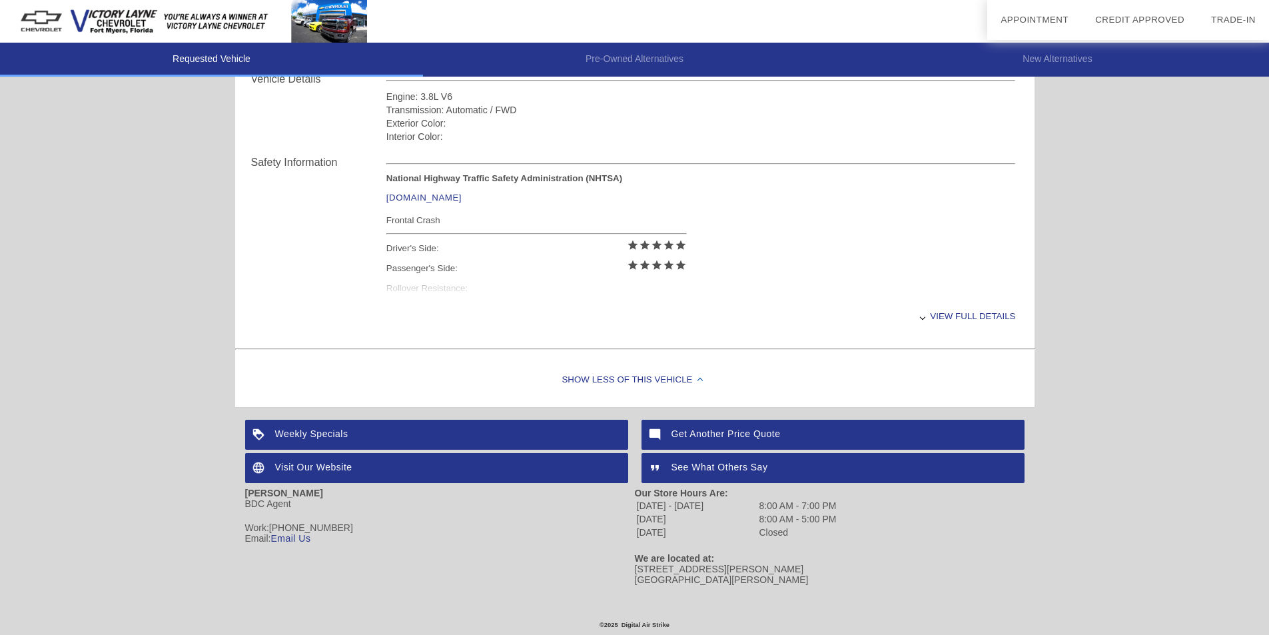
scroll to position [493, 0]
click at [1003, 310] on div "View full details" at bounding box center [700, 316] width 629 height 33
click at [971, 304] on div "View less details" at bounding box center [700, 316] width 629 height 33
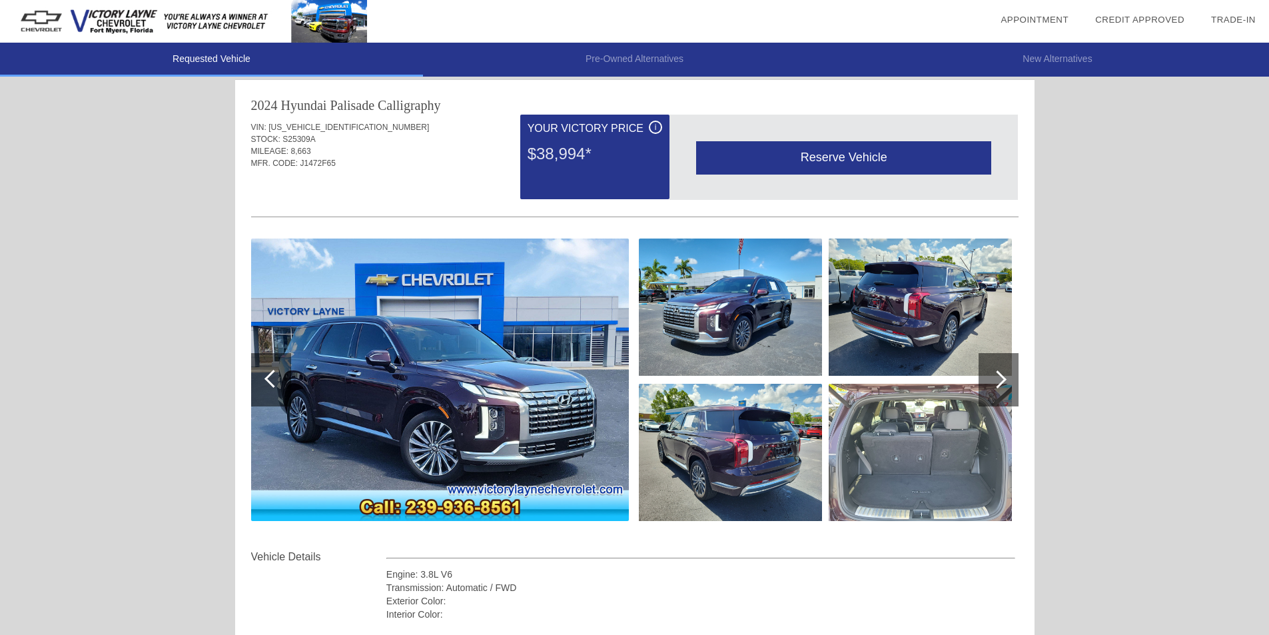
scroll to position [0, 0]
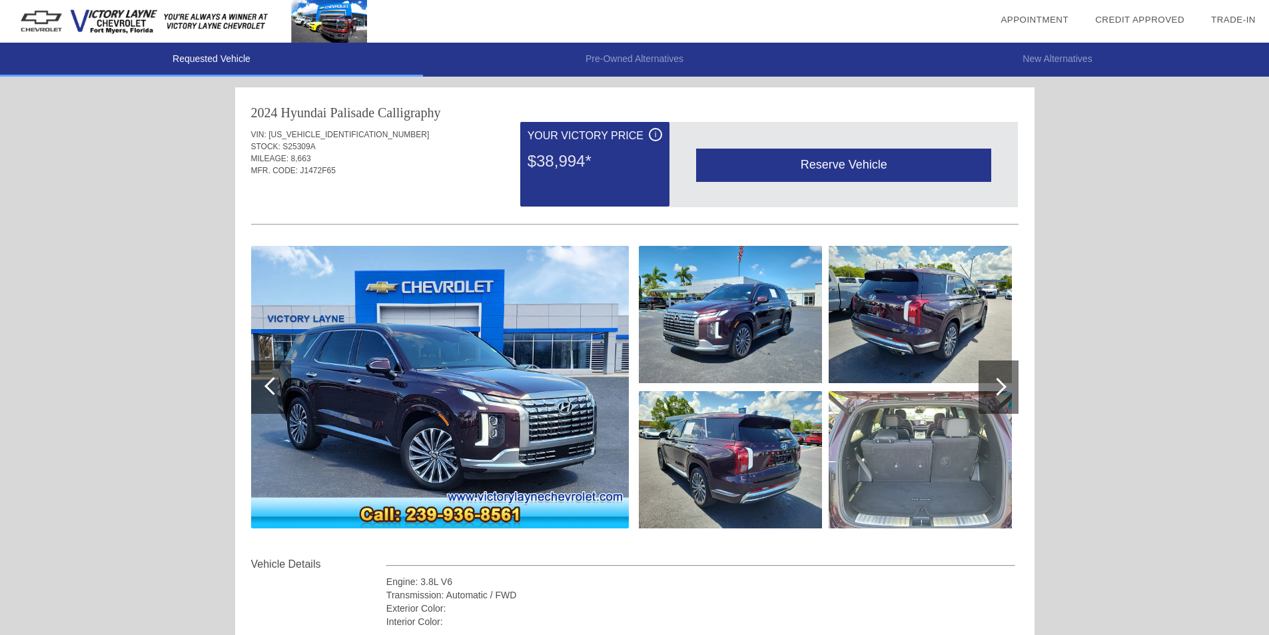
click at [653, 133] on div "i" at bounding box center [655, 134] width 13 height 13
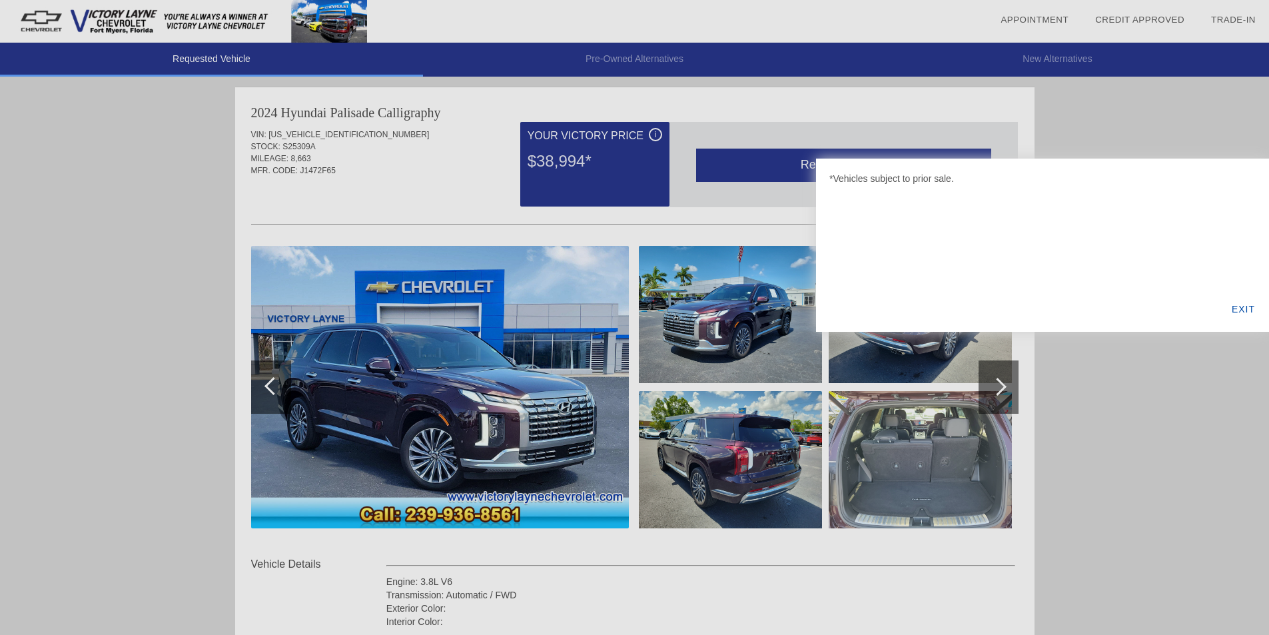
click at [1254, 306] on div "EXIT" at bounding box center [1243, 308] width 51 height 45
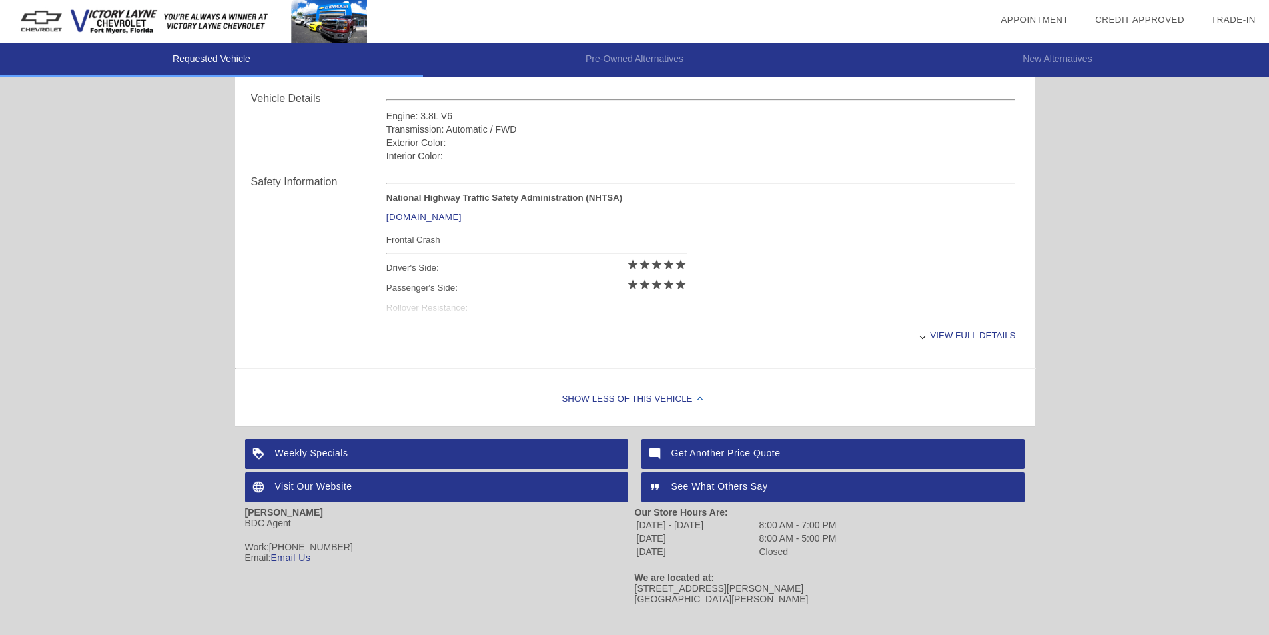
scroll to position [466, 0]
click at [442, 312] on div "National Highway Traffic Safety Administration (NHTSA) [DOMAIN_NAME] Frontal Cr…" at bounding box center [700, 255] width 629 height 127
click at [955, 336] on div "View full details" at bounding box center [700, 334] width 629 height 33
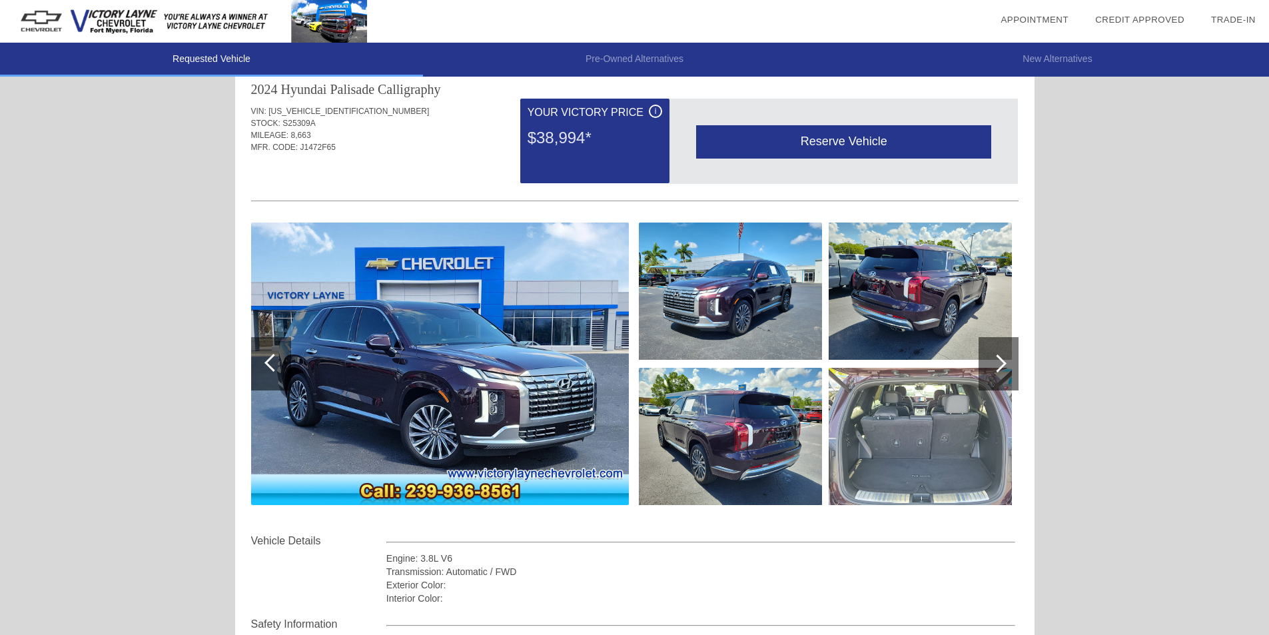
scroll to position [0, 0]
